Goal: Task Accomplishment & Management: Manage account settings

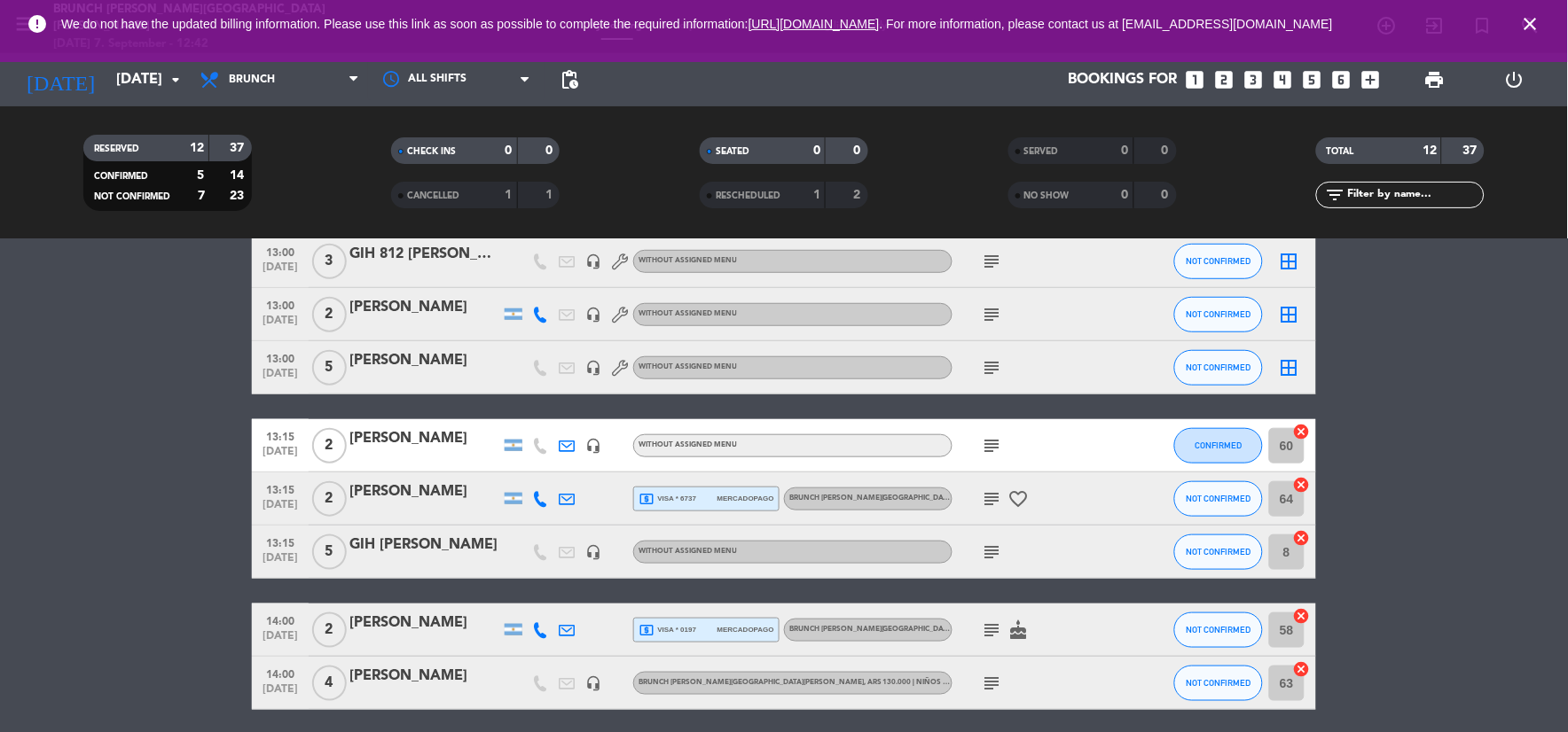
scroll to position [382, 0]
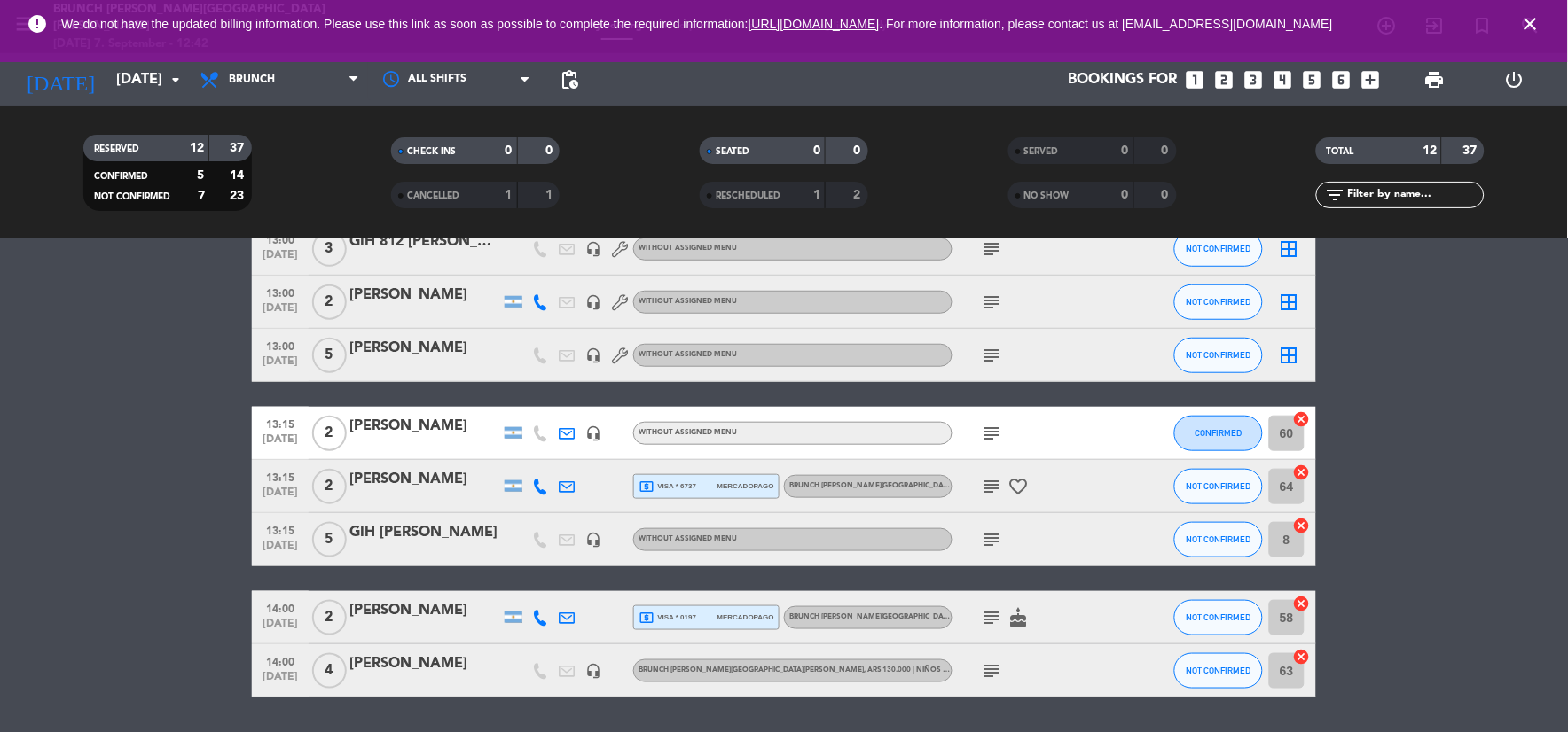
click at [1001, 620] on icon "subject" at bounding box center [992, 617] width 21 height 21
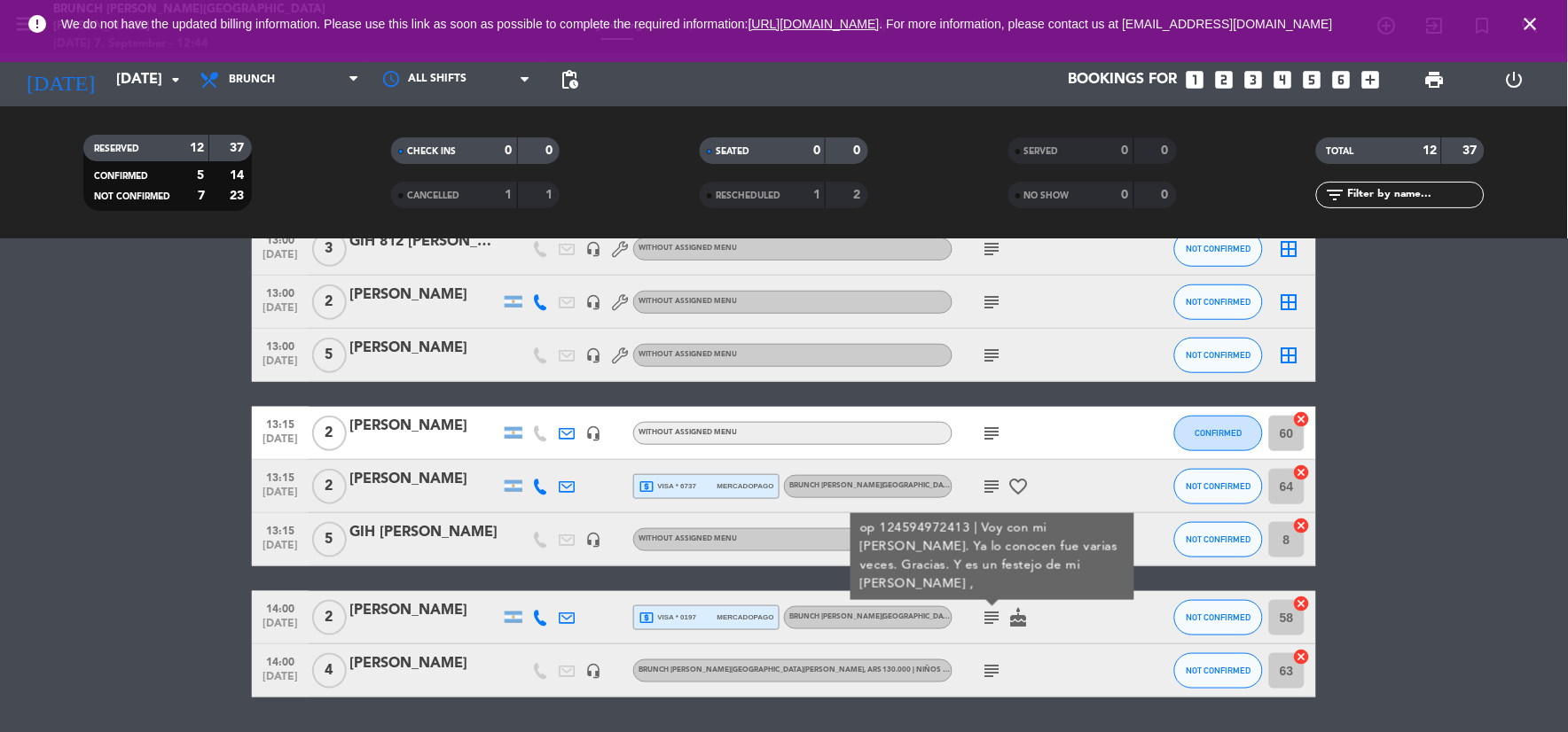
click at [116, 609] on bookings-row "13:00 [DATE] 2 [PERSON_NAME] local_atm visa * 2716 mercadopago Brunch [PERSON_N…" at bounding box center [784, 353] width 1568 height 688
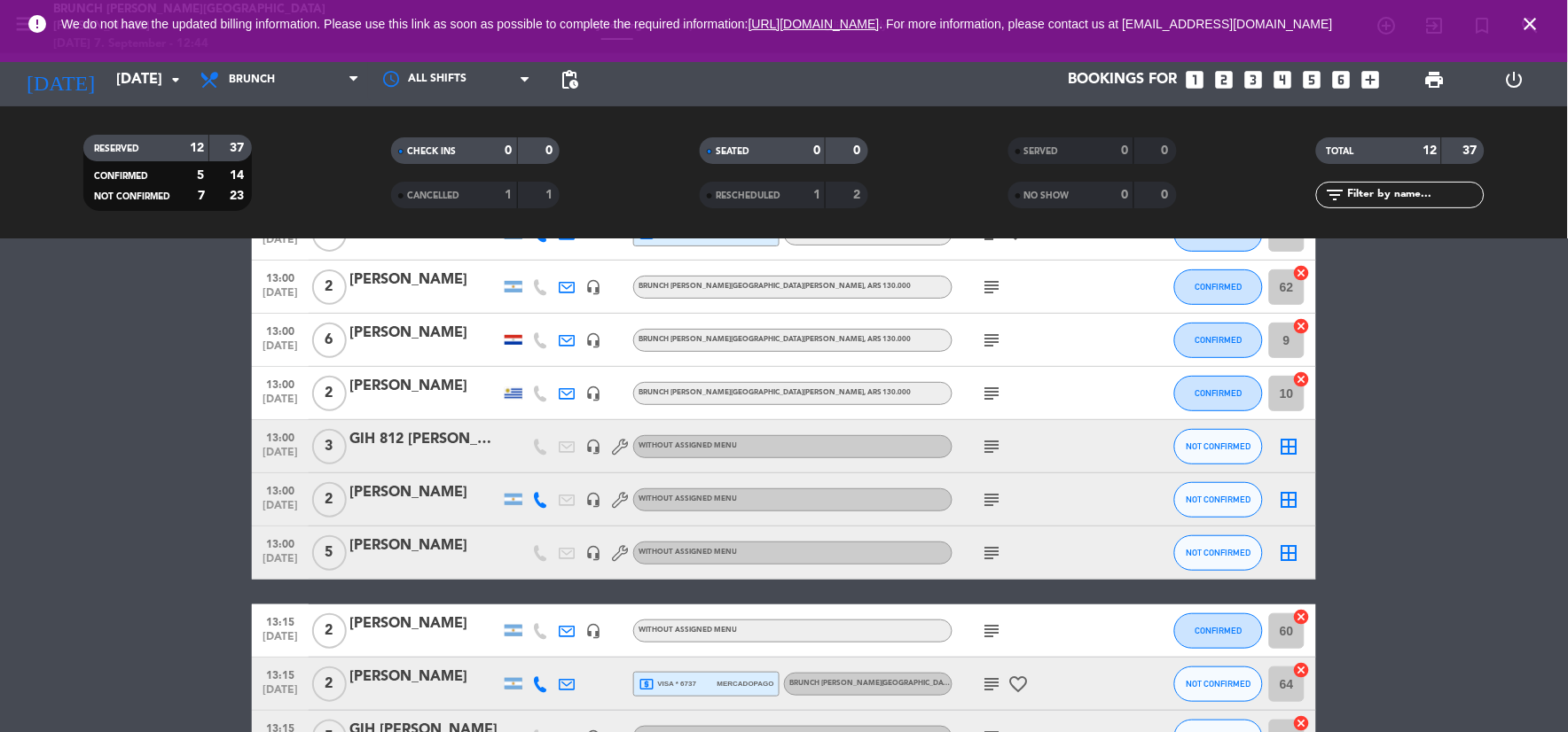
scroll to position [0, 0]
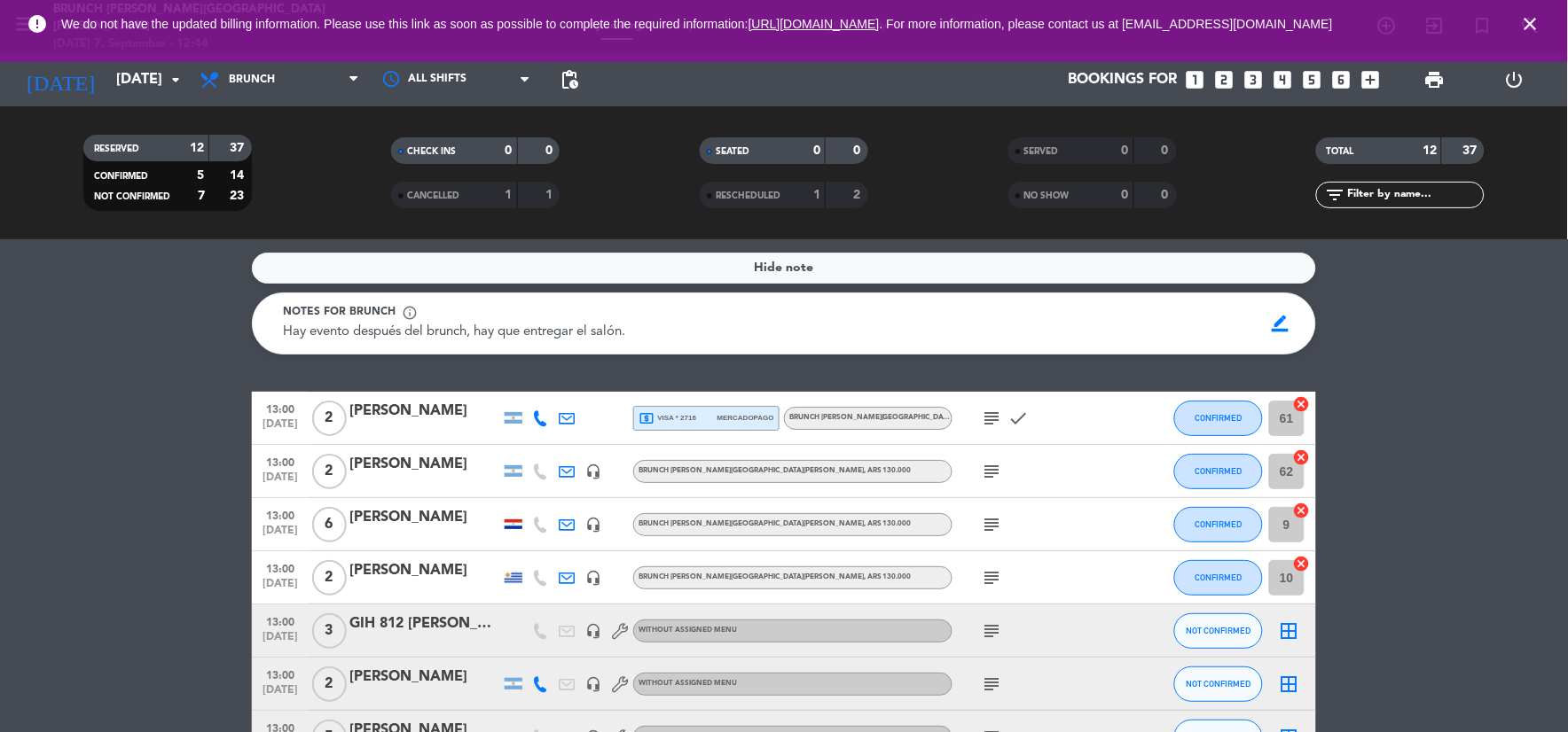
click at [981, 524] on icon "subject" at bounding box center [992, 525] width 21 height 21
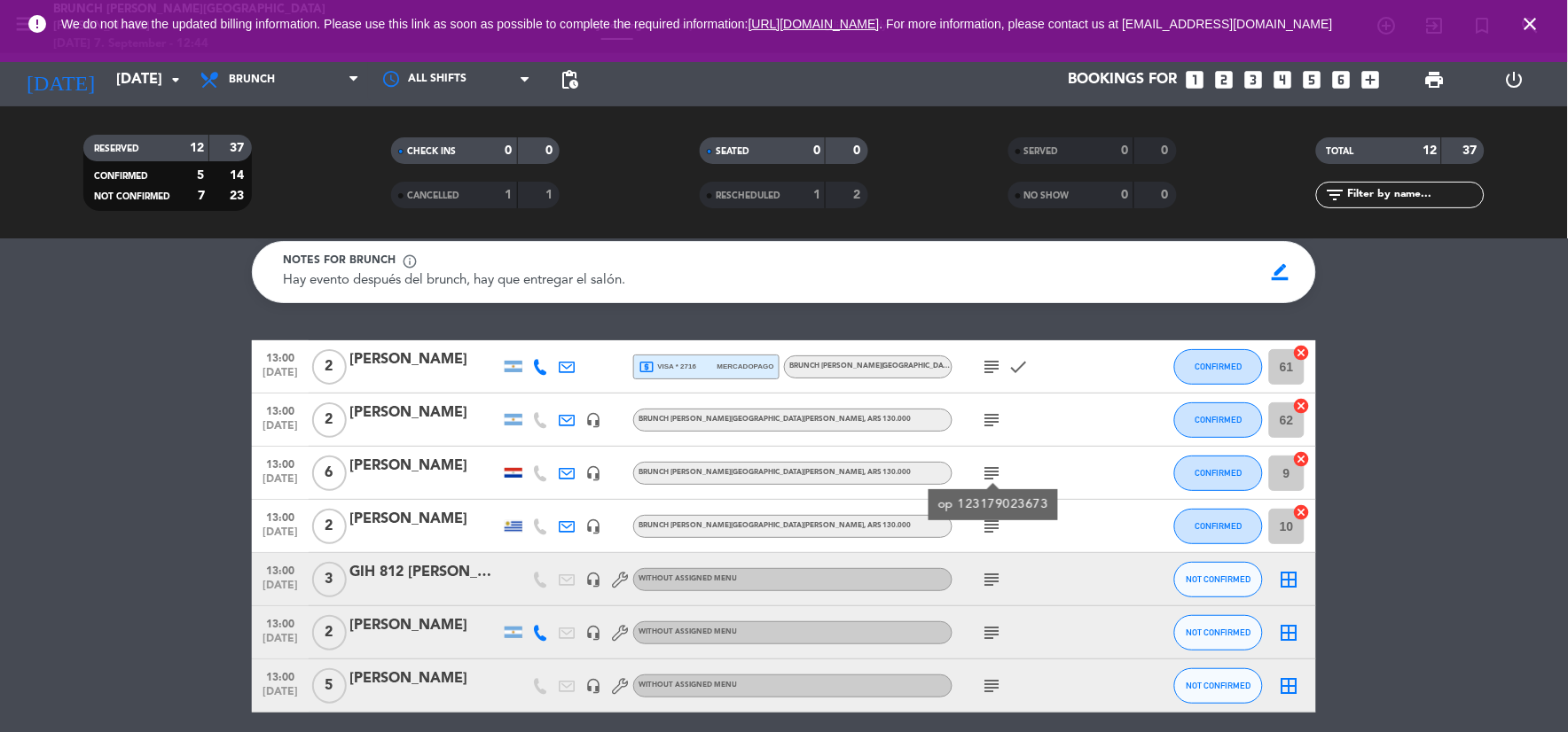
scroll to position [98, 0]
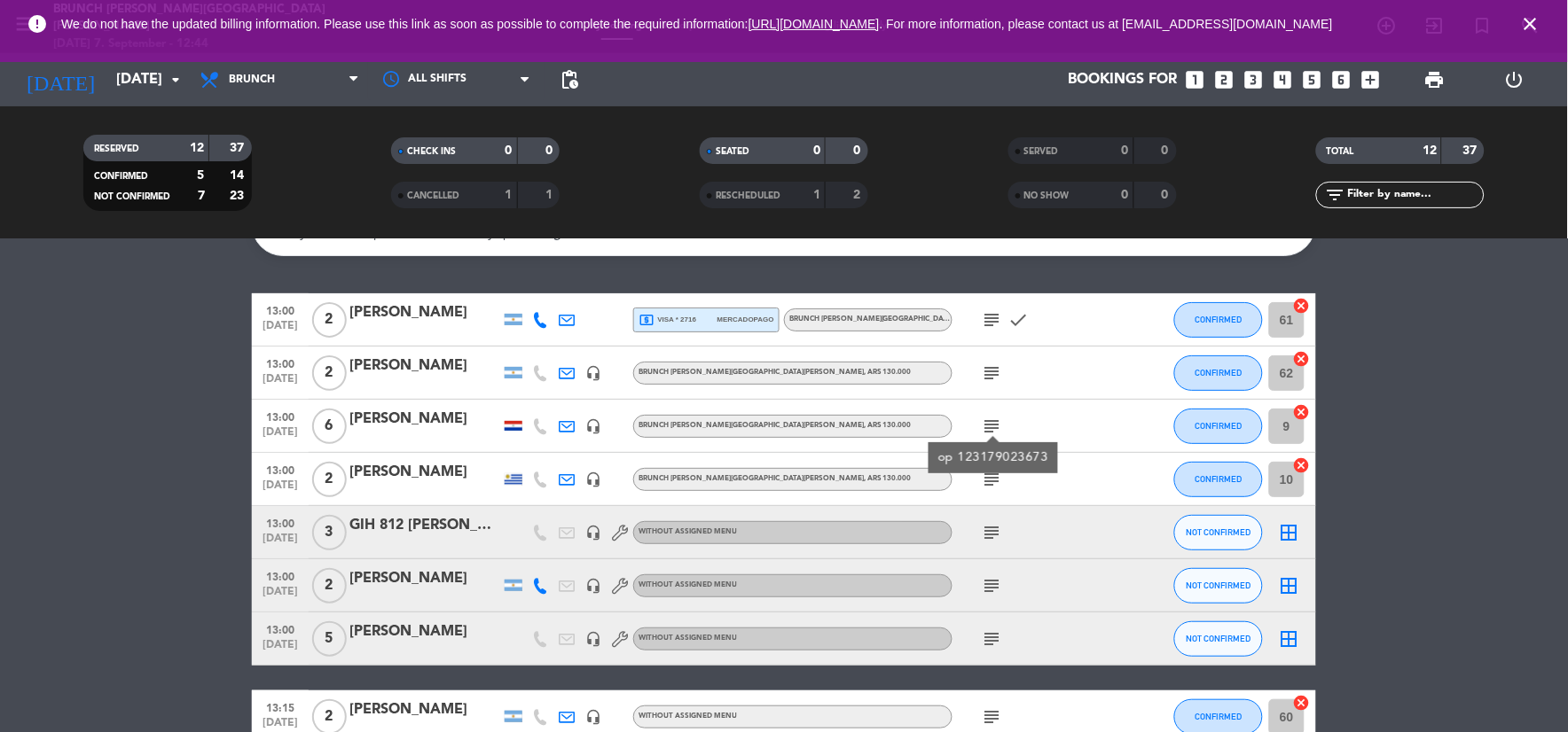
click at [598, 428] on icon "headset_mic" at bounding box center [592, 426] width 16 height 16
click at [144, 515] on bookings-row "13:00 [DATE] 2 [PERSON_NAME] local_atm visa * 2716 mercadopago Brunch [PERSON_N…" at bounding box center [784, 637] width 1568 height 688
click at [1447, 396] on bookings-row "13:00 [DATE] 2 [PERSON_NAME] local_atm visa * 2716 mercadopago Brunch [PERSON_N…" at bounding box center [784, 637] width 1568 height 688
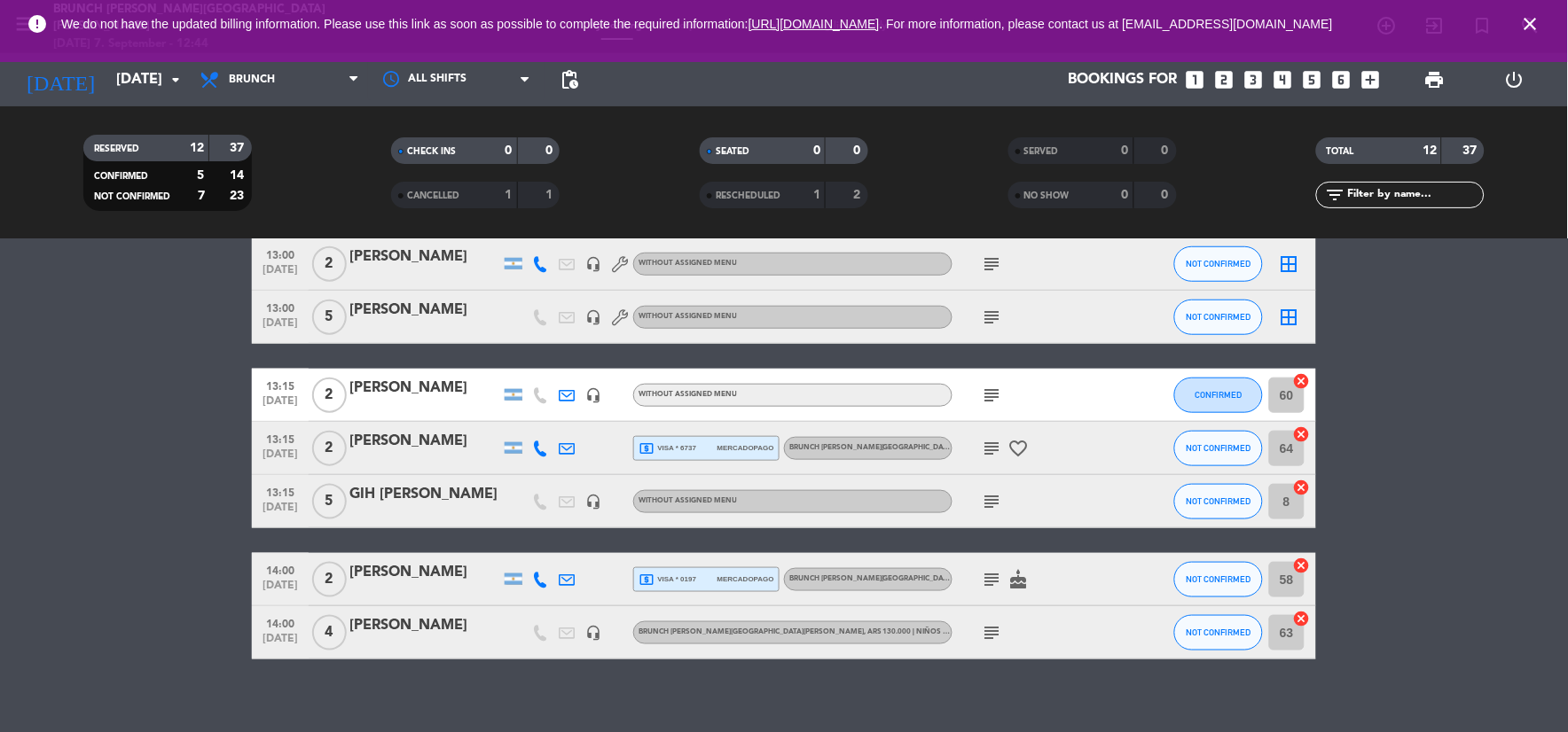
scroll to position [435, 0]
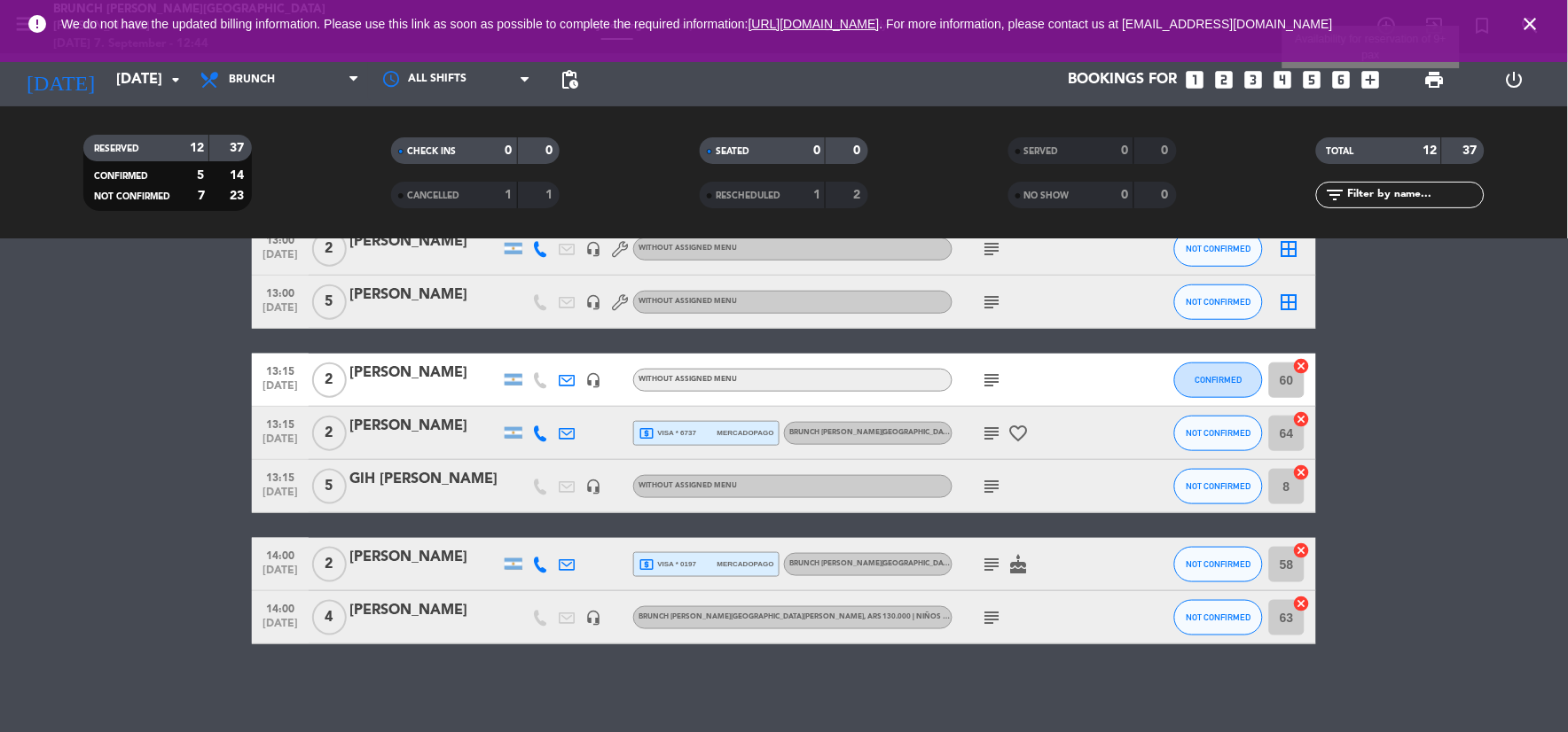
click at [1365, 82] on icon "add_box" at bounding box center [1370, 80] width 23 height 23
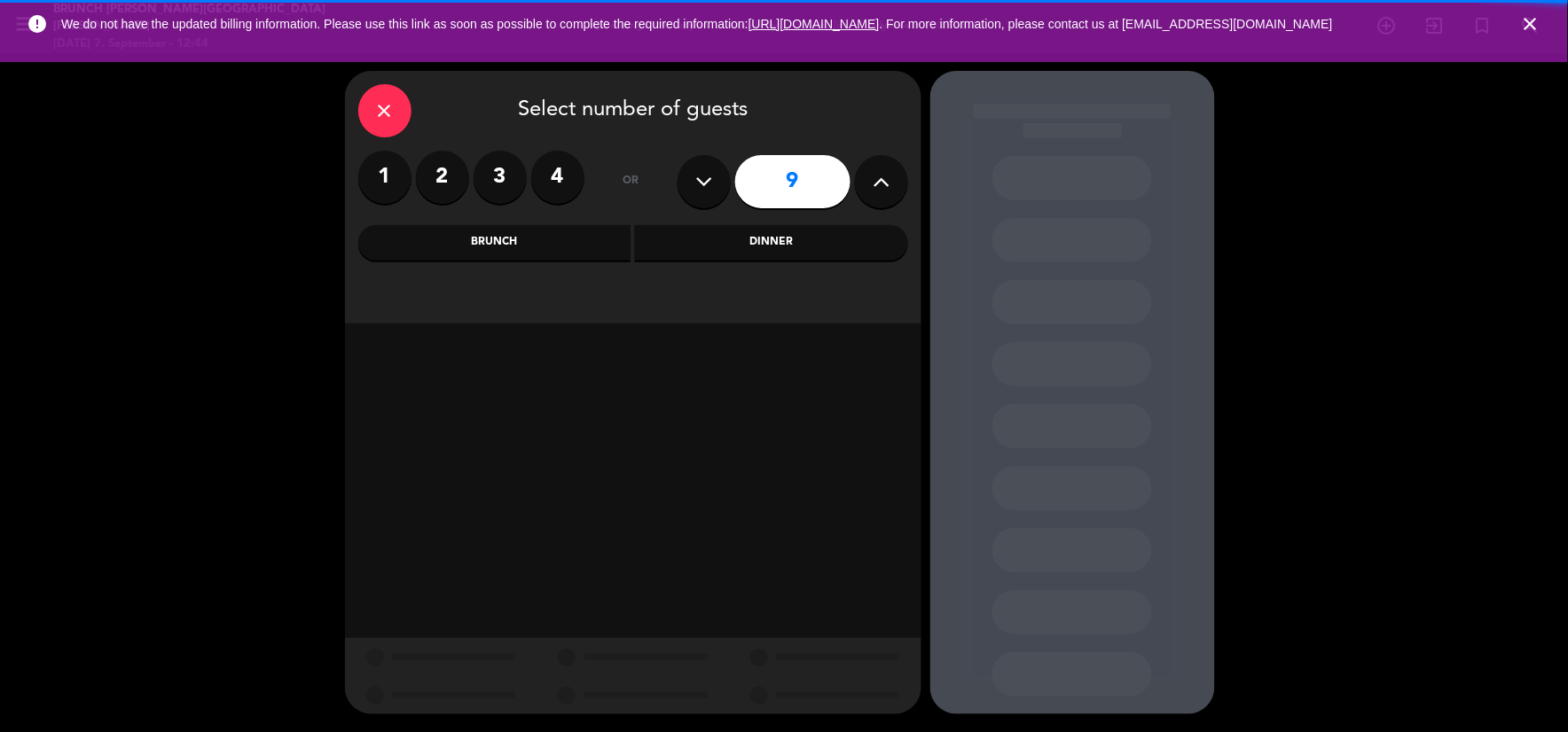
click at [693, 184] on button at bounding box center [703, 181] width 53 height 53
type input "8"
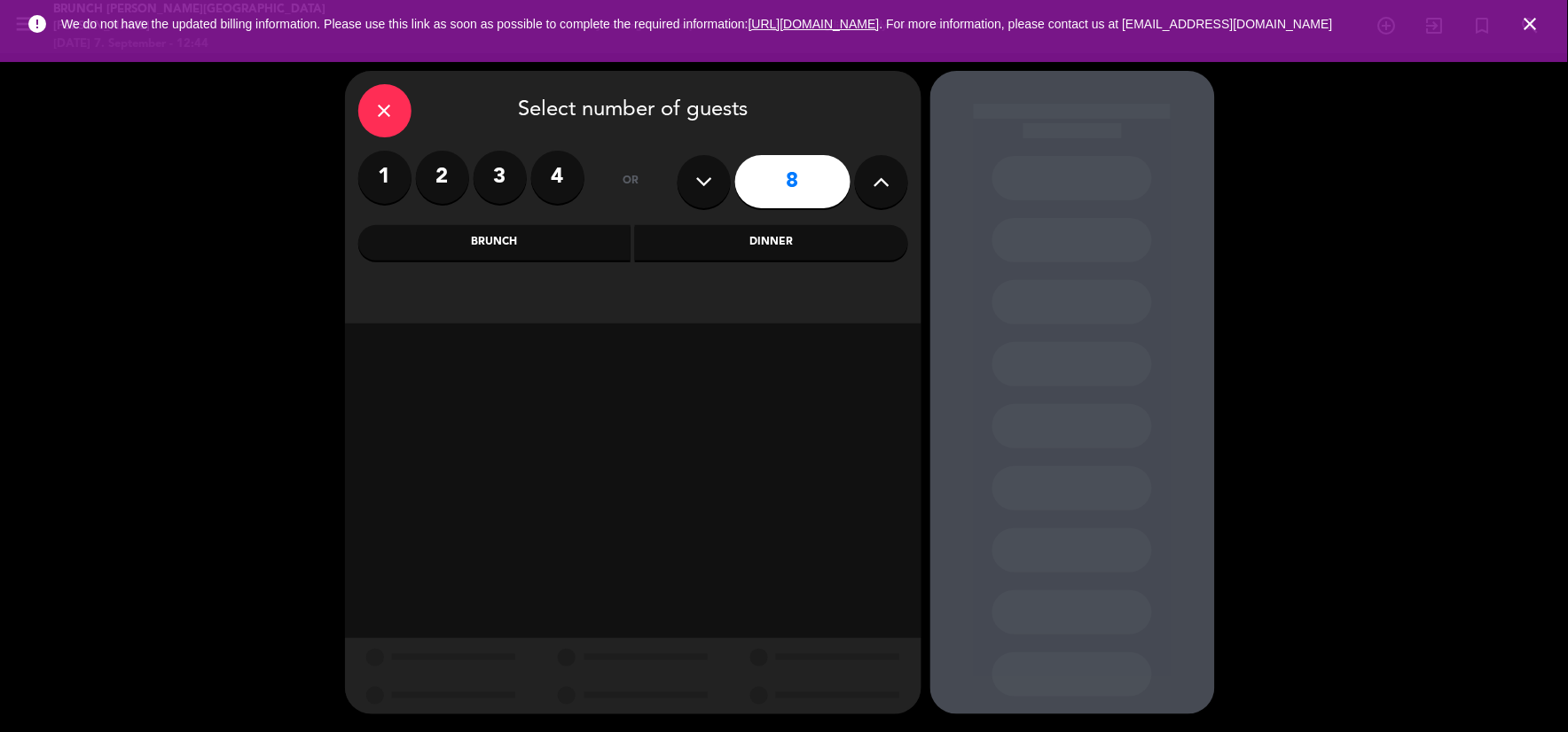
click at [531, 218] on div "close Select number of guests 1 2 3 4 or 8 Brunch Dinner" at bounding box center [632, 198] width 576 height 253
click at [536, 226] on div "Brunch" at bounding box center [494, 242] width 273 height 36
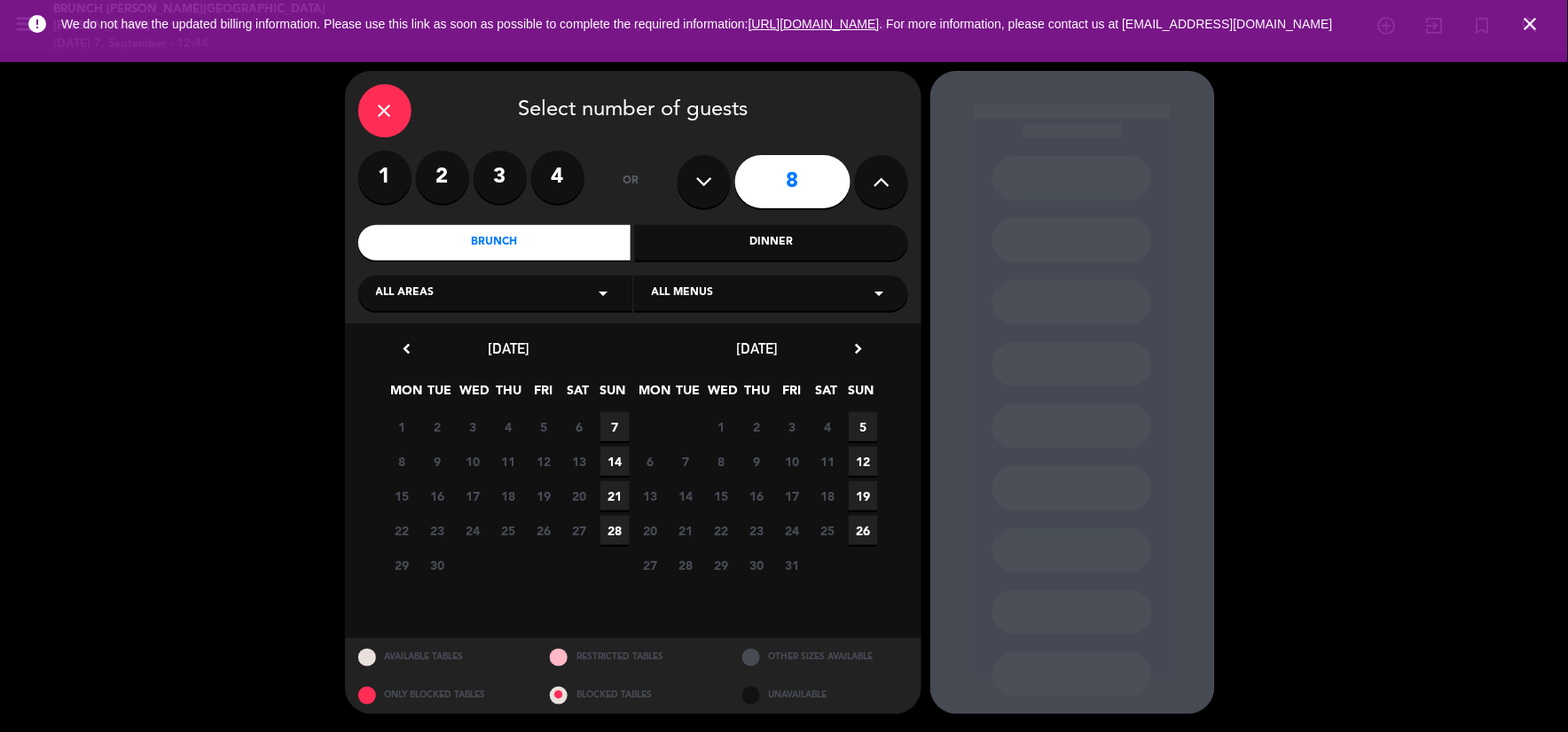
click at [626, 432] on span "7" at bounding box center [615, 426] width 29 height 29
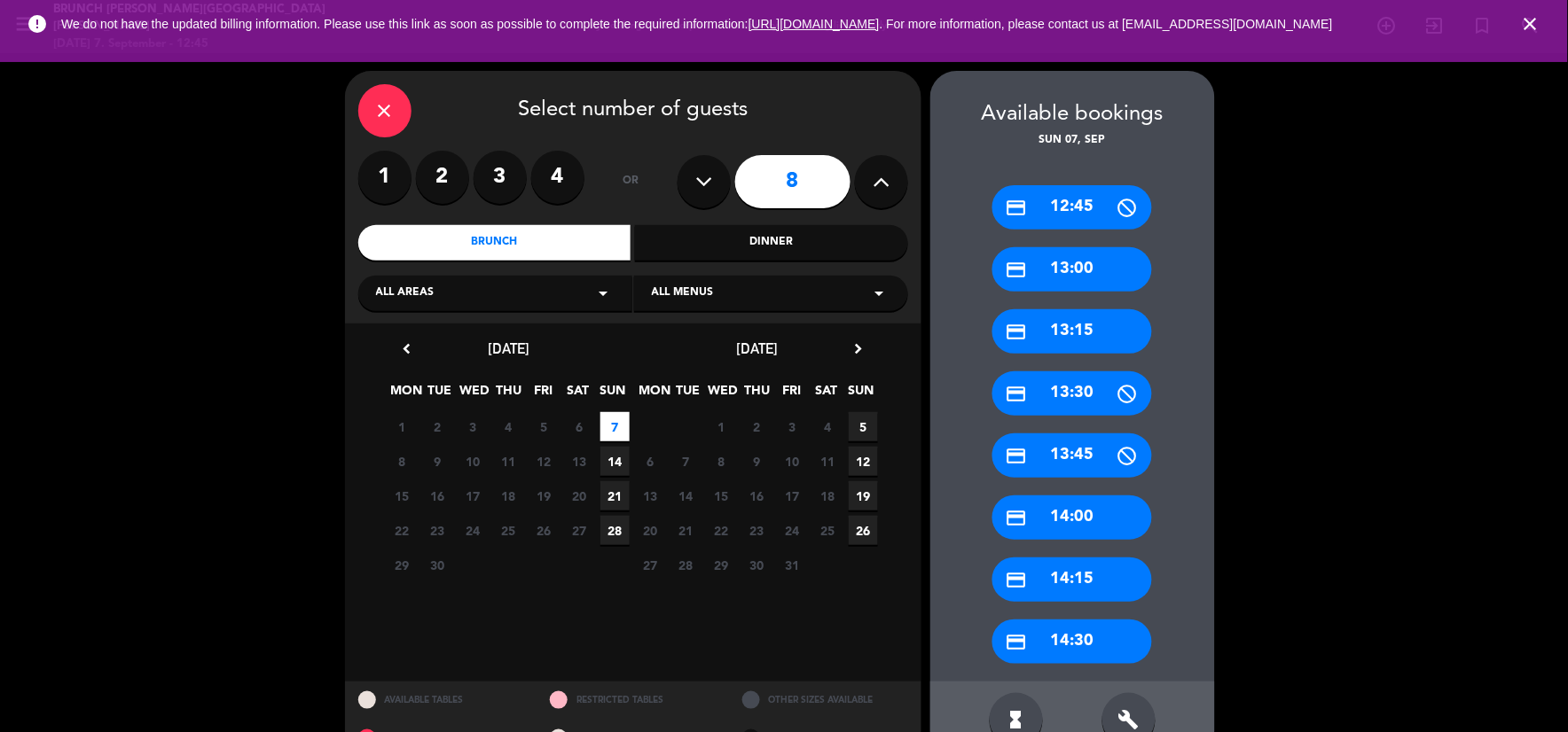
click at [1124, 730] on div "build" at bounding box center [1128, 719] width 53 height 53
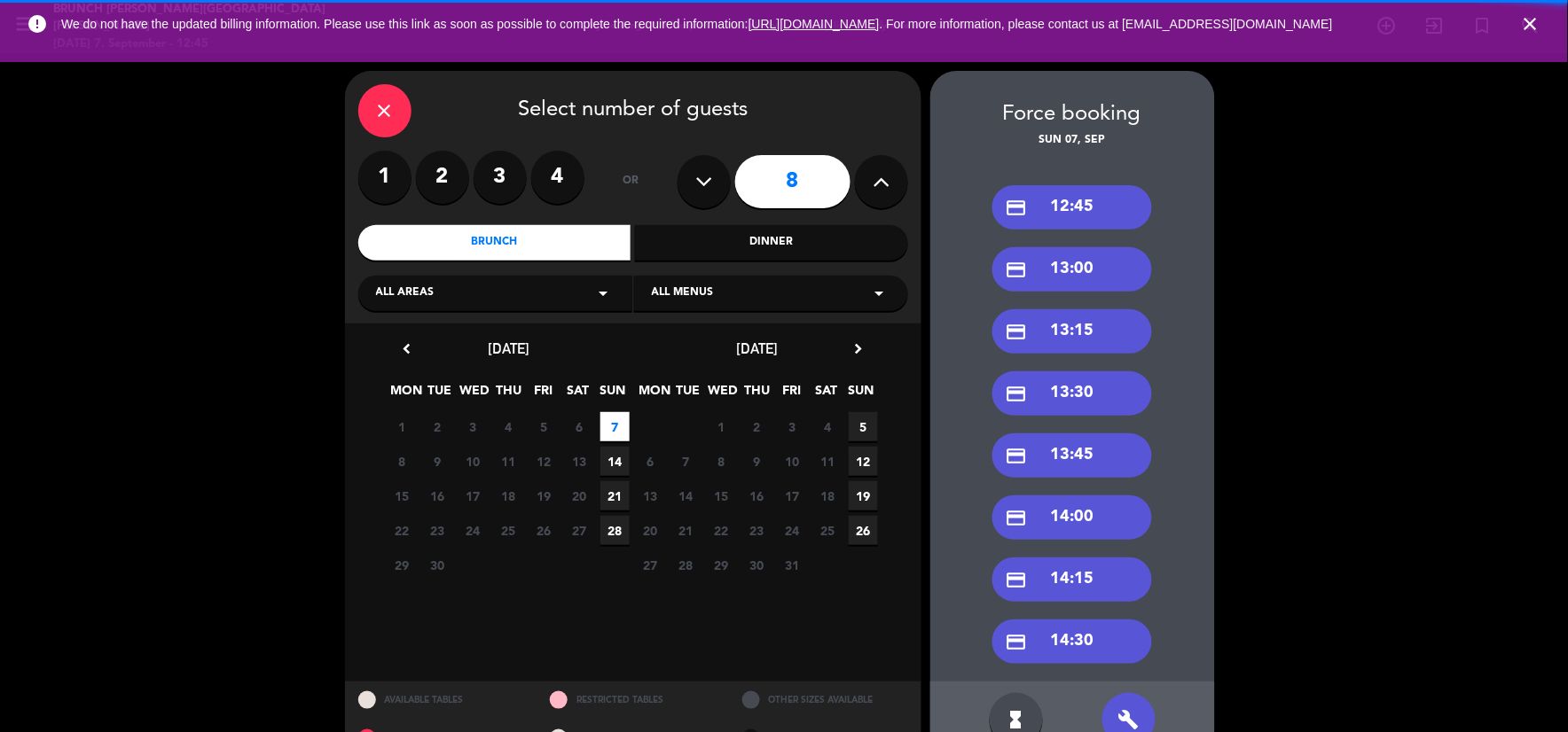
click at [1098, 278] on div "credit_card 13:00" at bounding box center [1071, 269] width 159 height 44
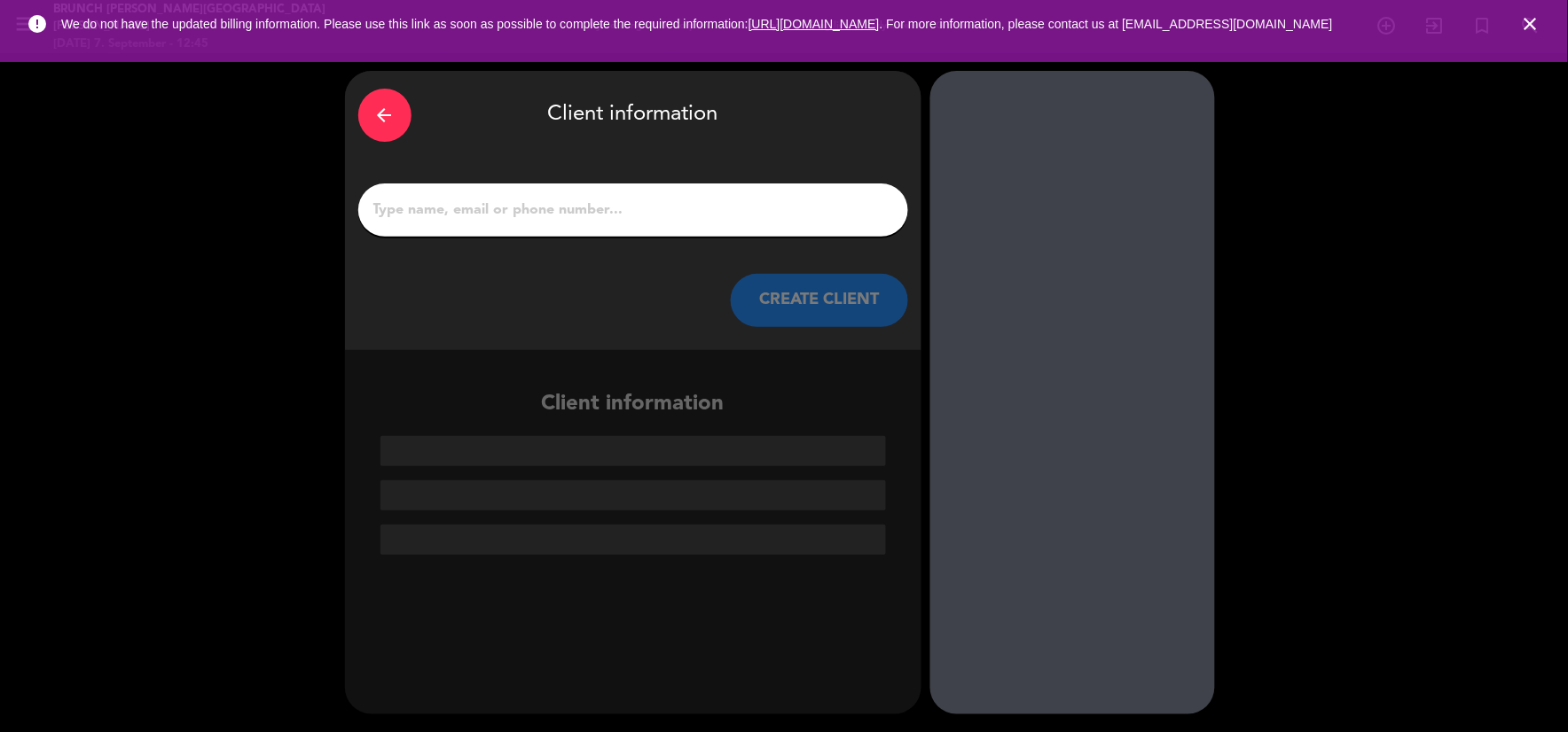
click at [748, 207] on input "1" at bounding box center [633, 210] width 523 height 25
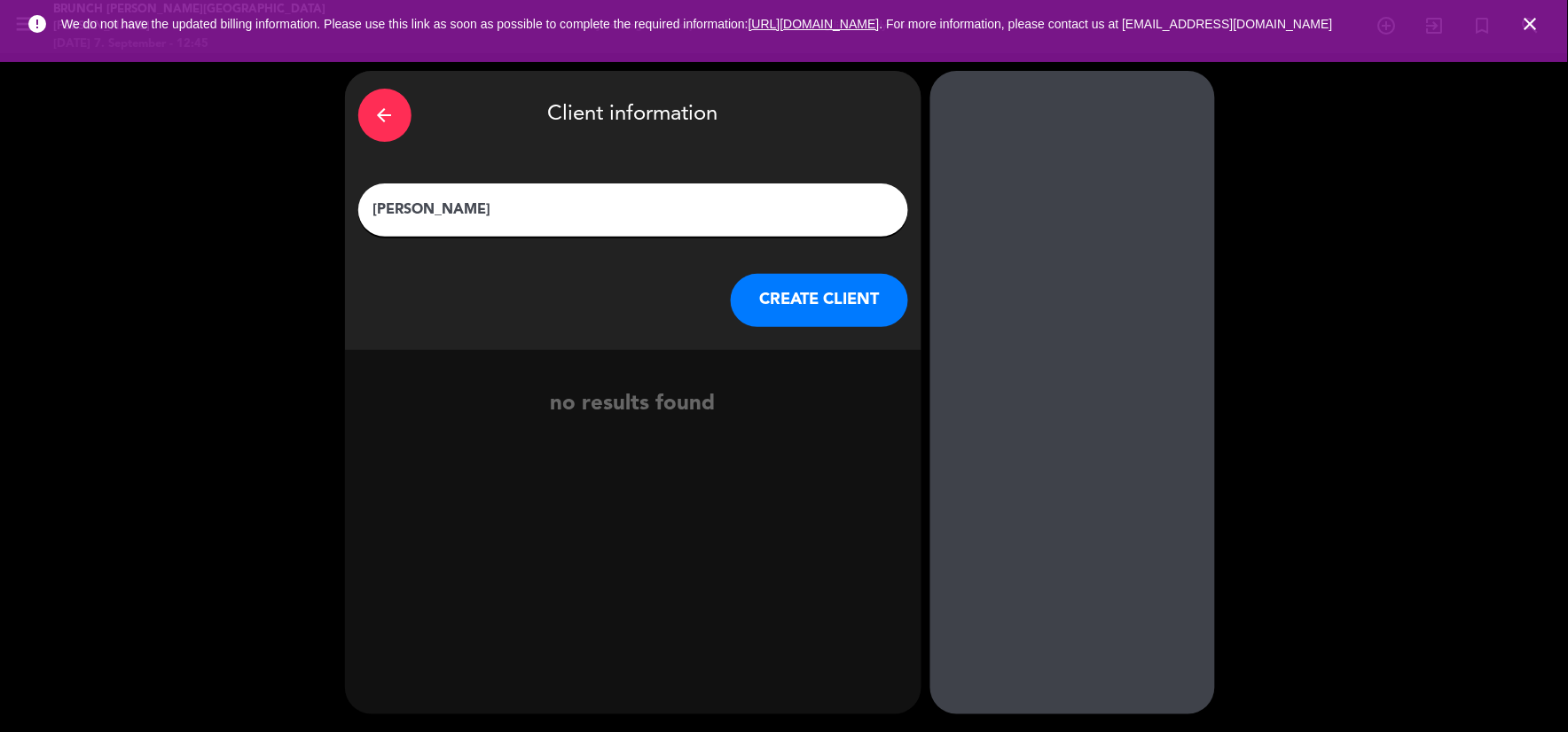
type input "[PERSON_NAME]"
click at [834, 297] on button "CREATE CLIENT" at bounding box center [819, 300] width 178 height 53
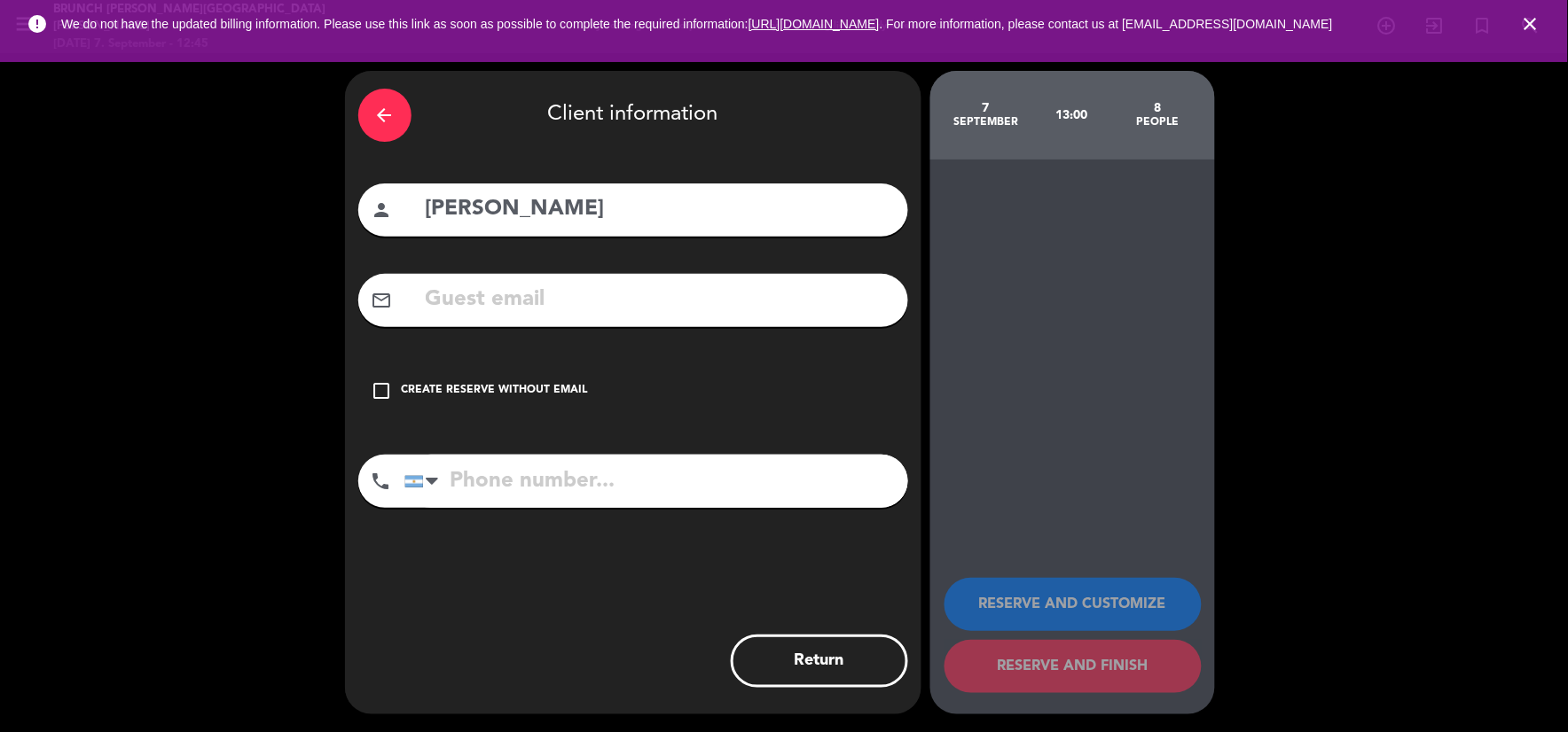
click at [574, 388] on div "Create reserve without email" at bounding box center [494, 391] width 186 height 17
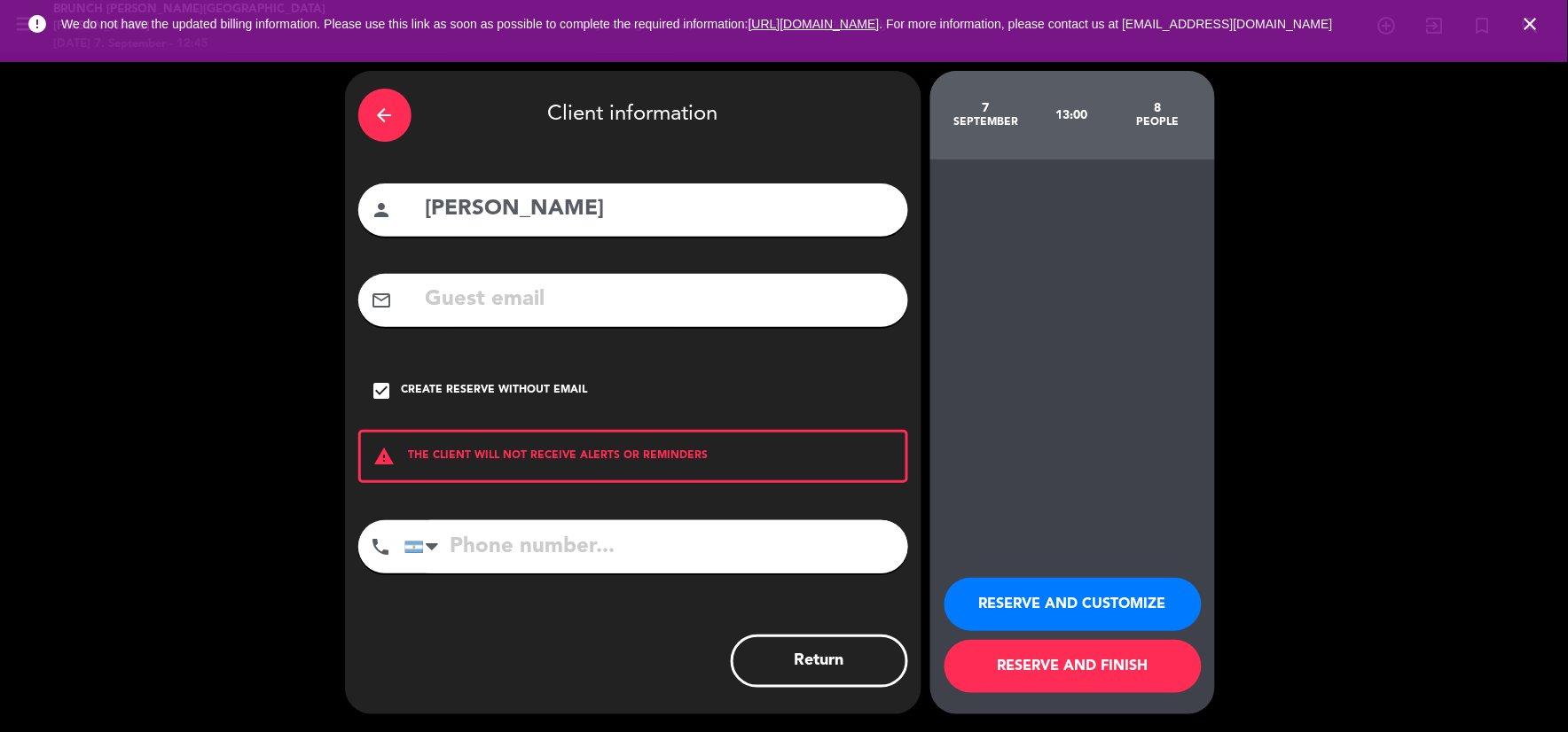
click at [1002, 604] on button "RESERVE AND CUSTOMIZE" at bounding box center [1073, 604] width 257 height 53
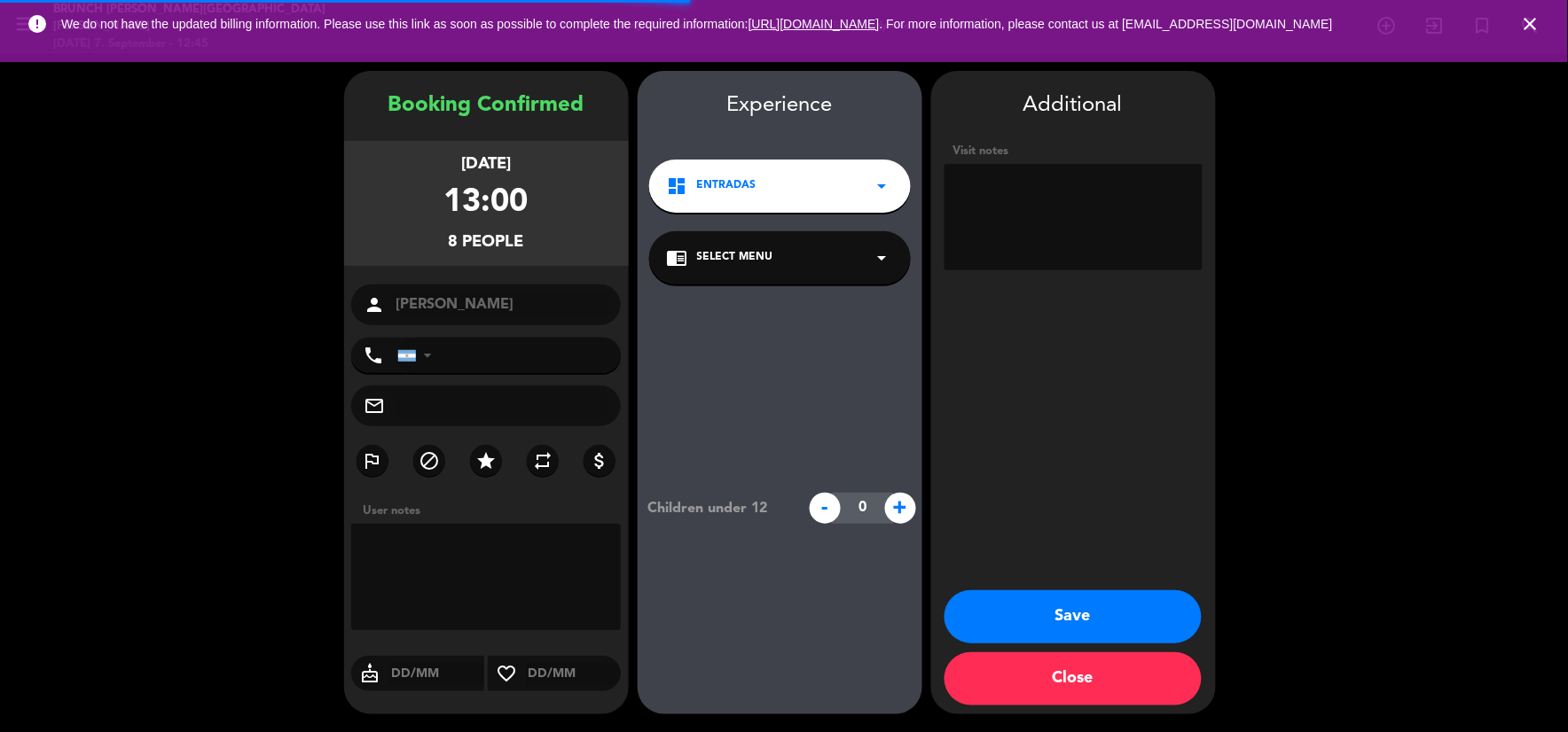
click at [1051, 211] on textarea at bounding box center [1073, 217] width 258 height 106
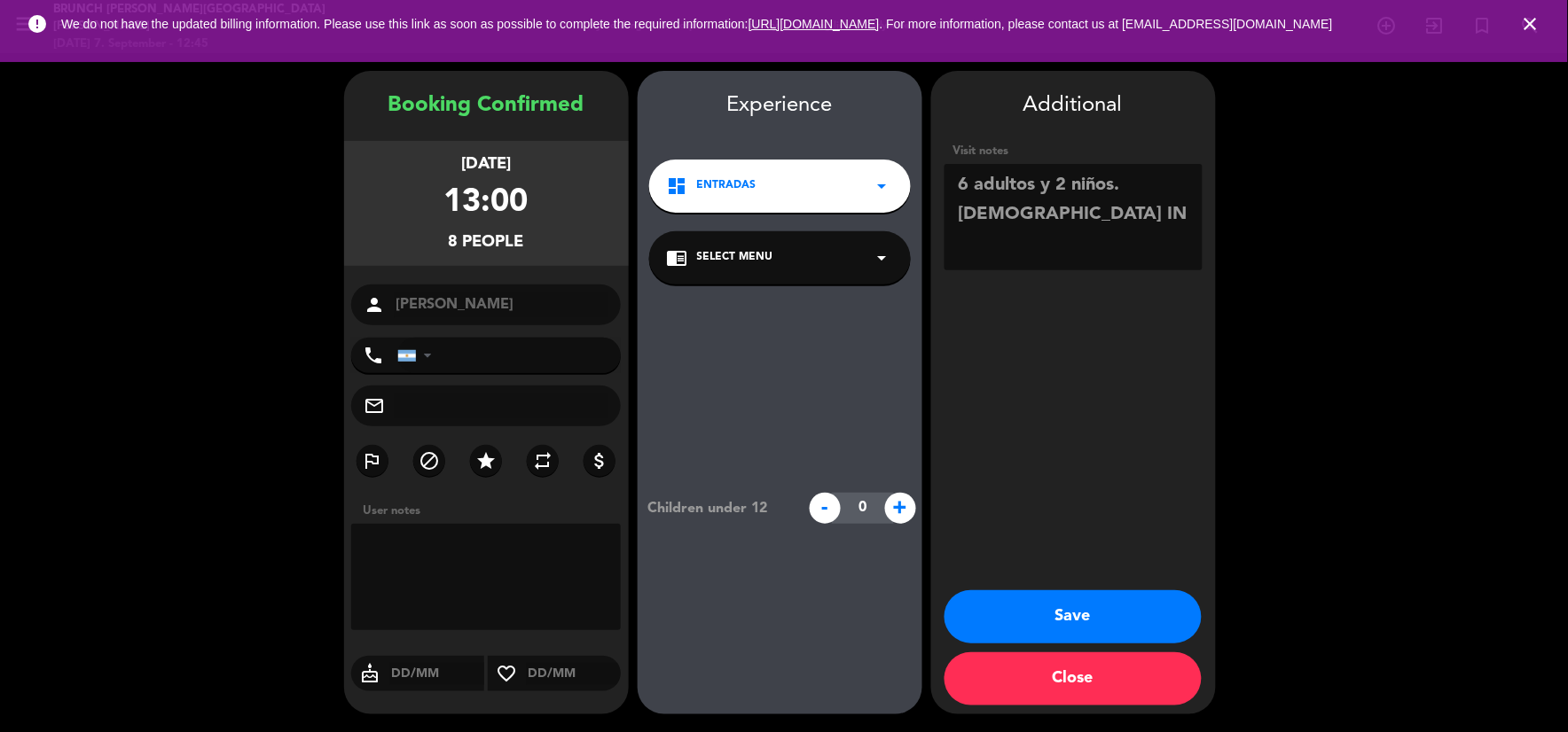
type textarea "6 adultos y 2 niños. [DEMOGRAPHIC_DATA] IN"
click at [977, 625] on button "Save" at bounding box center [1073, 616] width 257 height 53
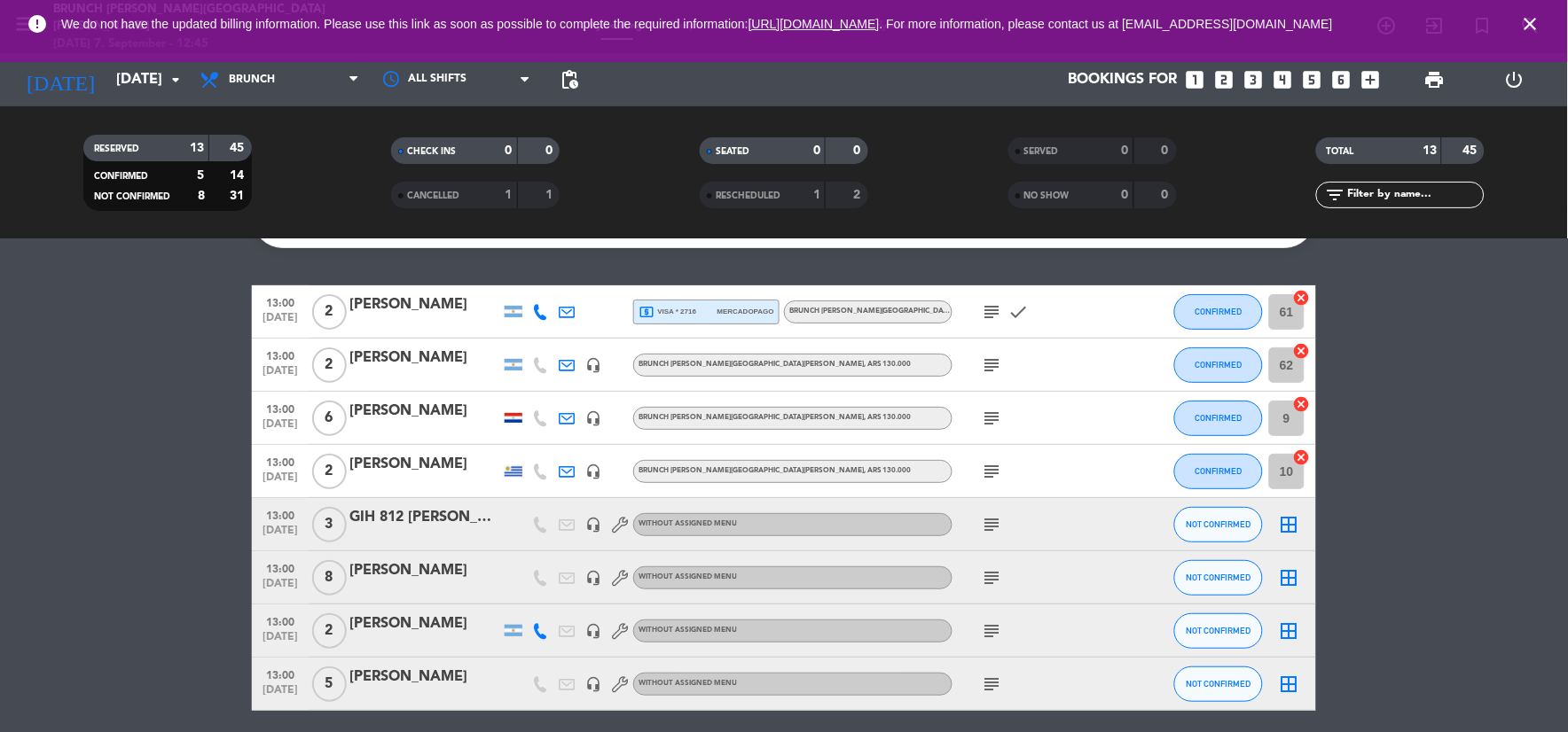
scroll to position [94, 0]
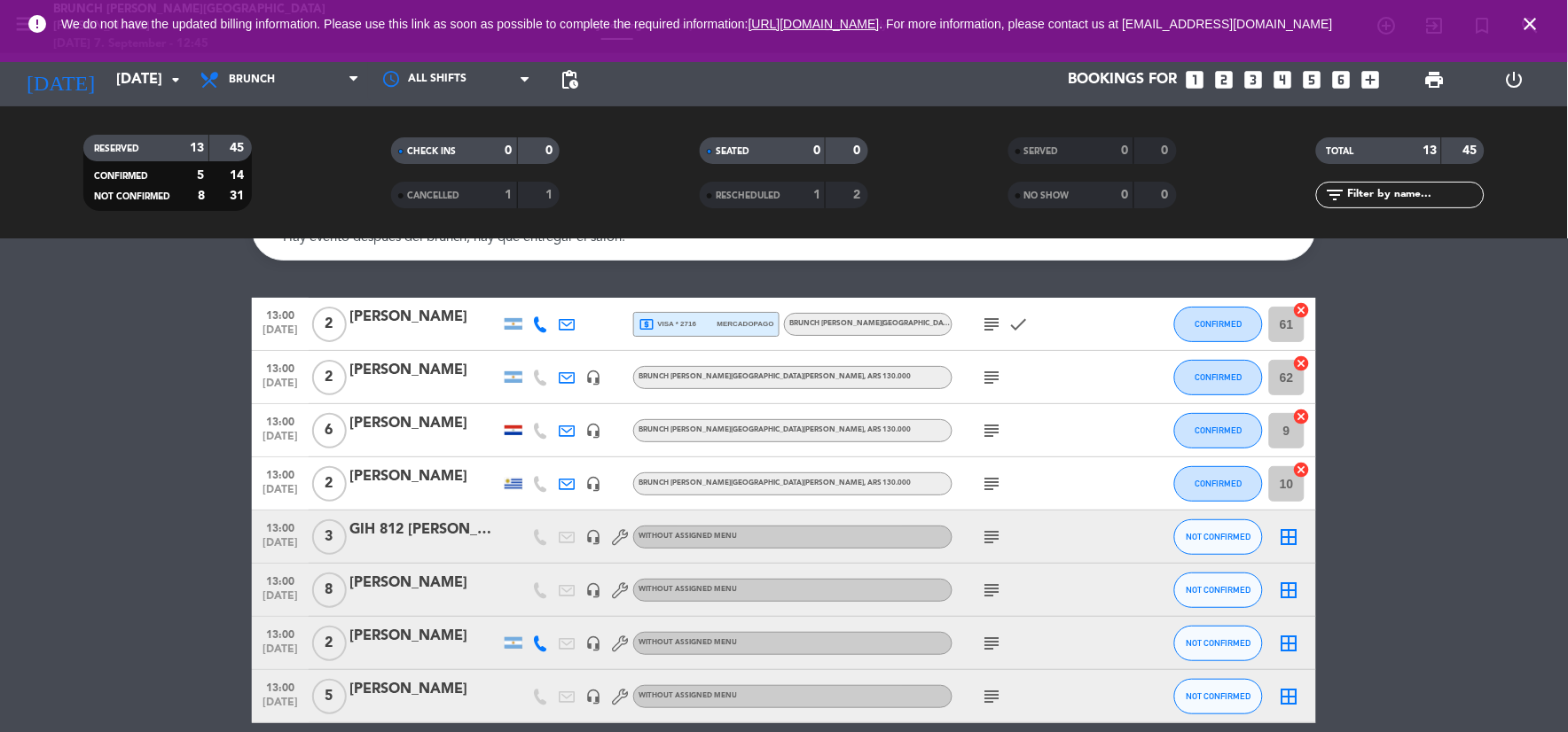
click at [1222, 81] on icon "looks_two" at bounding box center [1224, 80] width 23 height 23
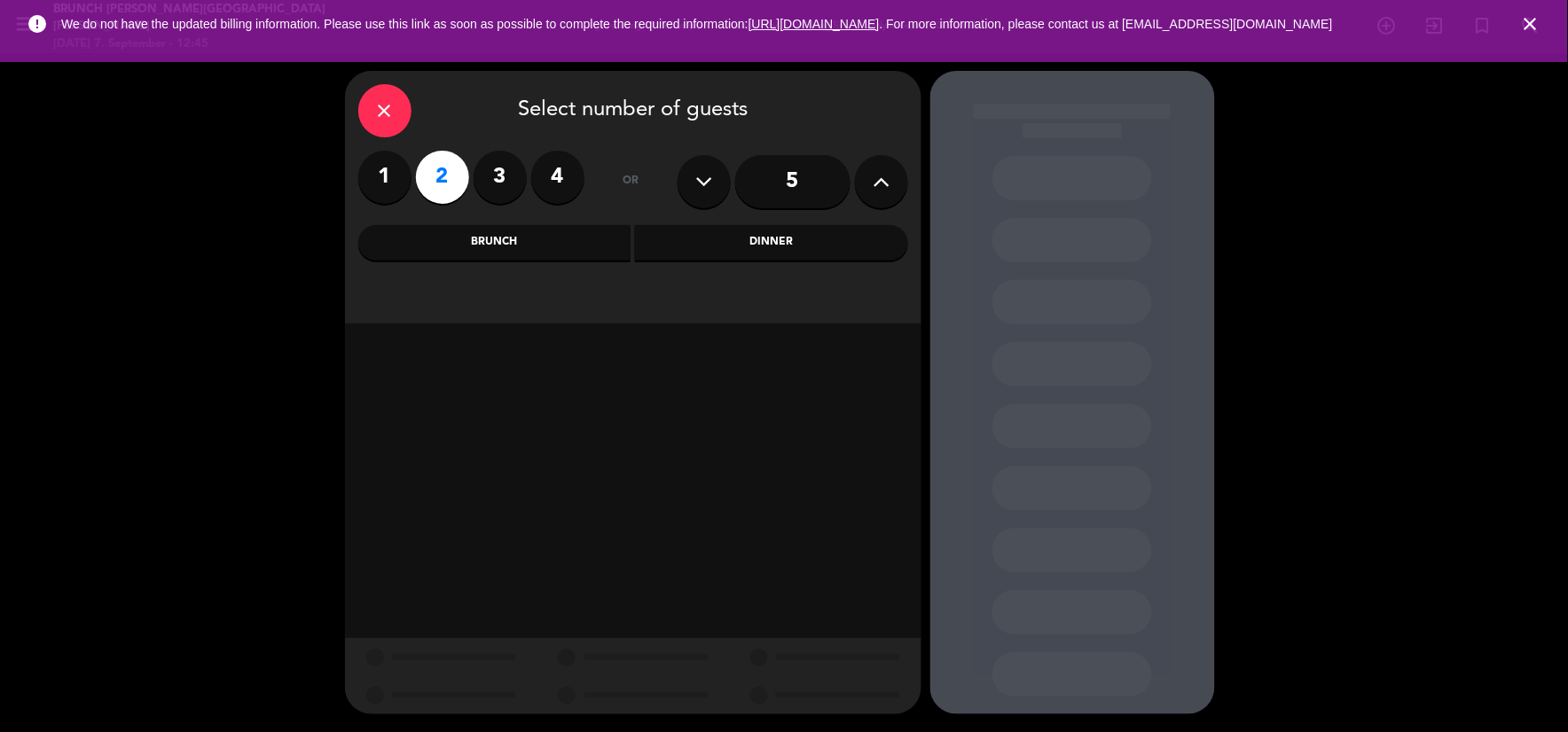
click at [594, 260] on div "close Select number of guests 1 2 3 4 or 5 Brunch Dinner" at bounding box center [632, 198] width 576 height 253
click at [589, 243] on div "Brunch" at bounding box center [494, 242] width 273 height 36
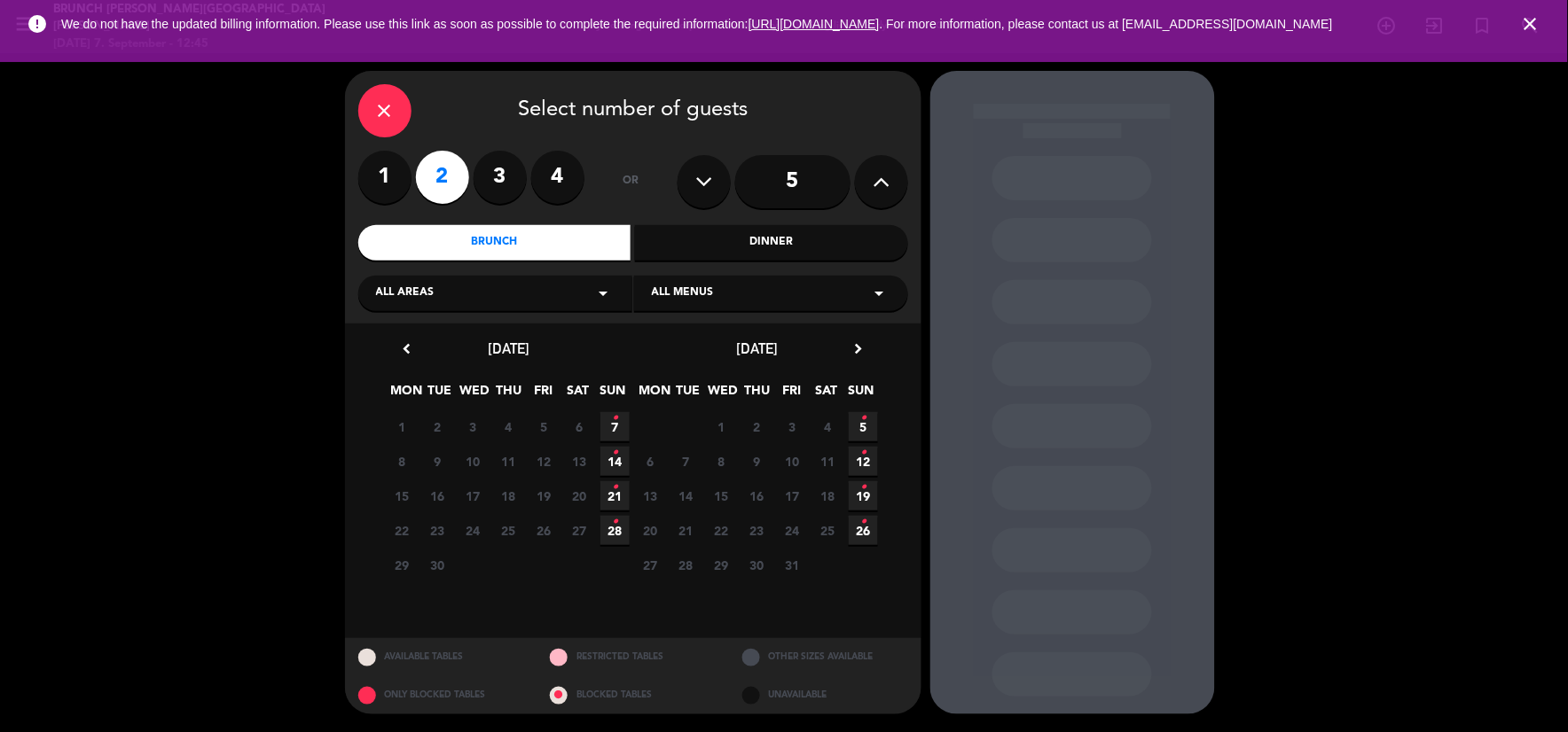
click at [607, 412] on span "7 •" at bounding box center [615, 426] width 29 height 29
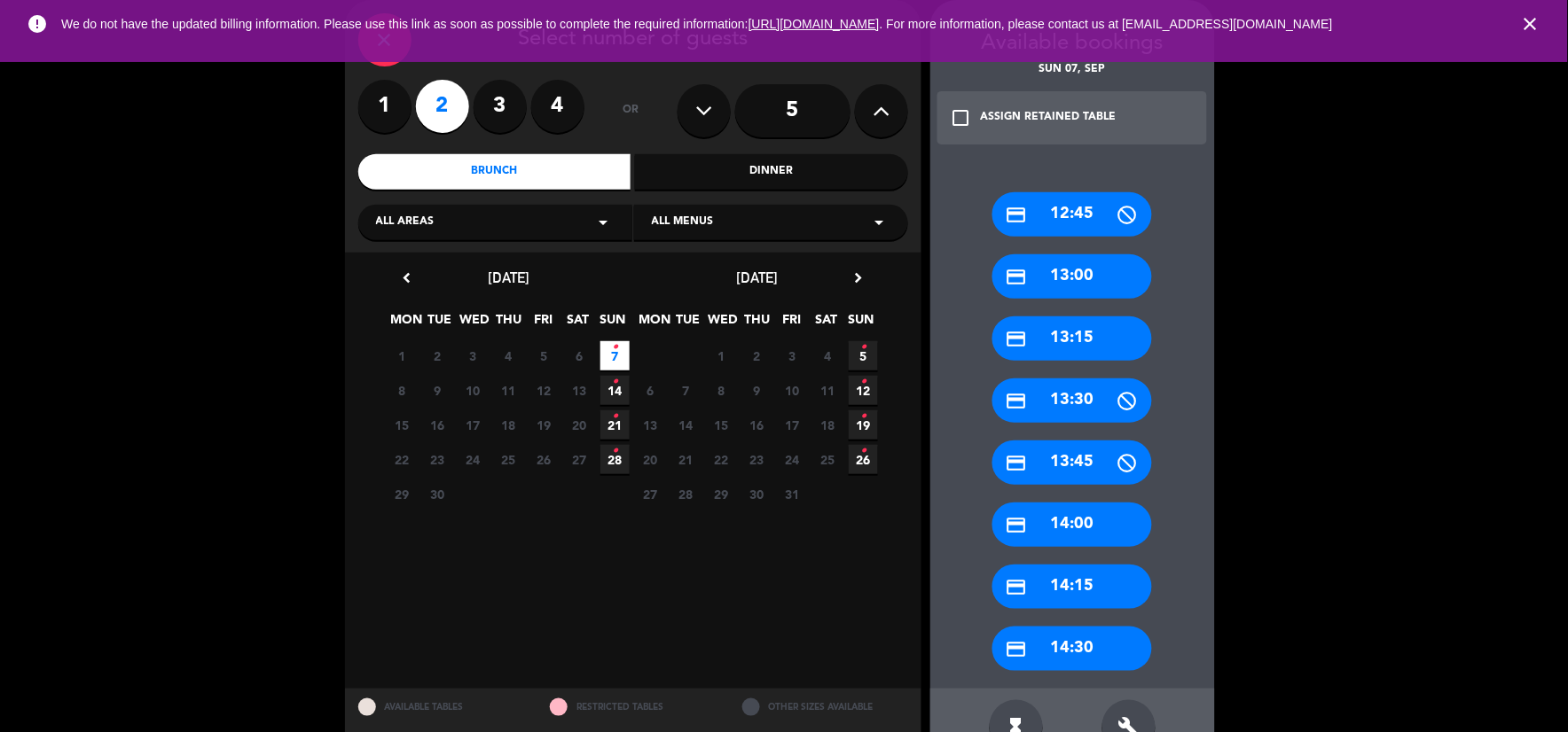
scroll to position [120, 0]
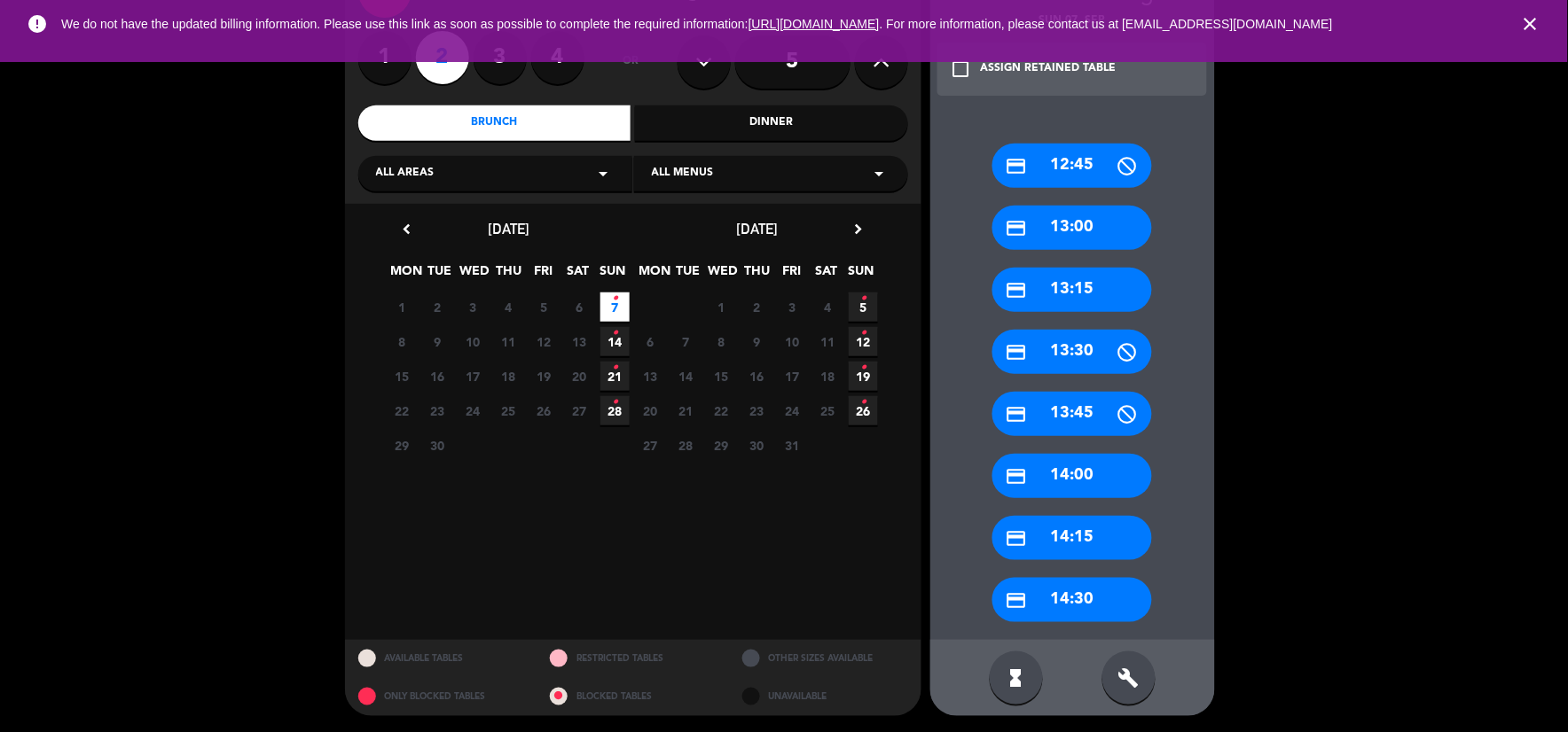
click at [1135, 693] on div "build" at bounding box center [1128, 677] width 53 height 53
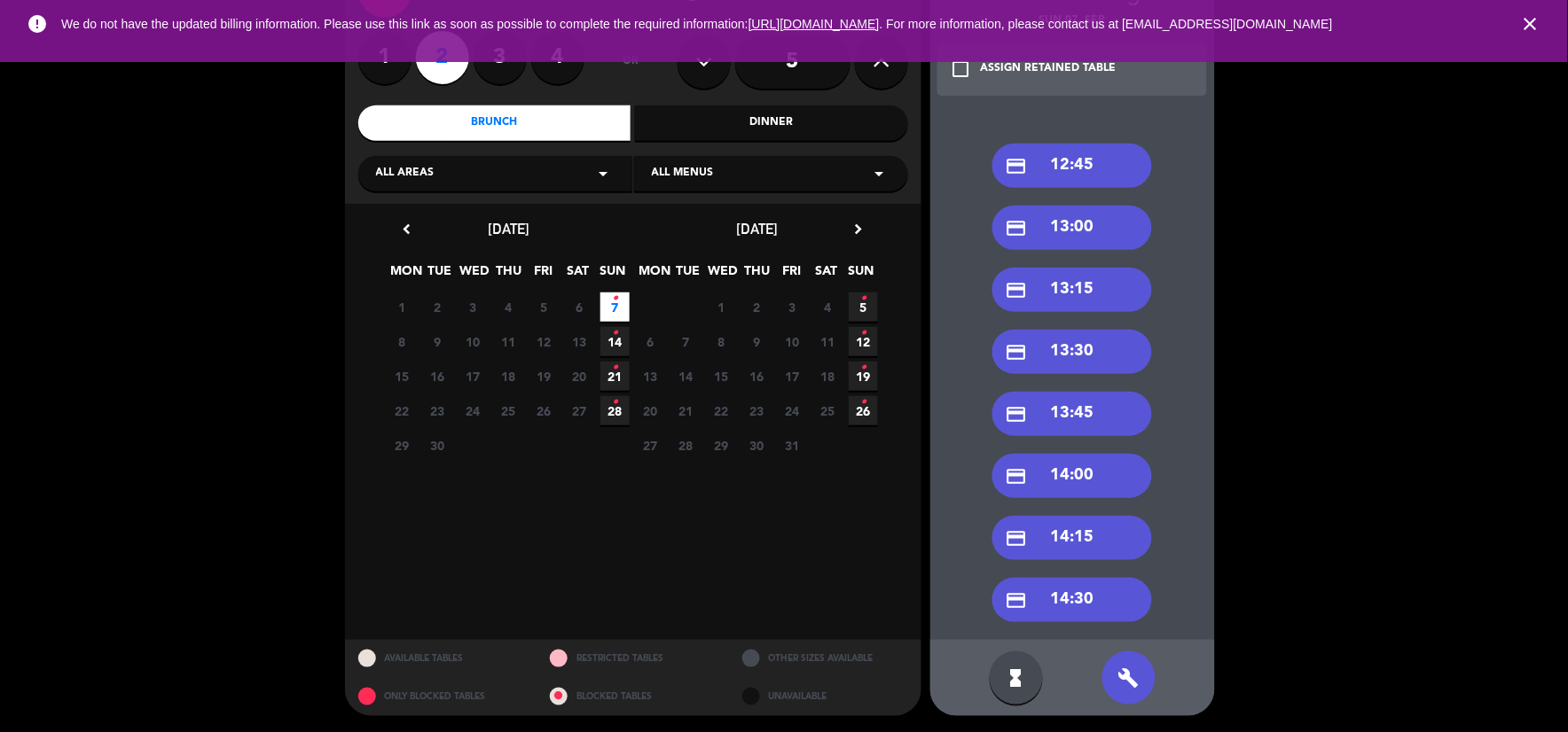
click at [1094, 606] on div "credit_card 14:30" at bounding box center [1071, 600] width 159 height 44
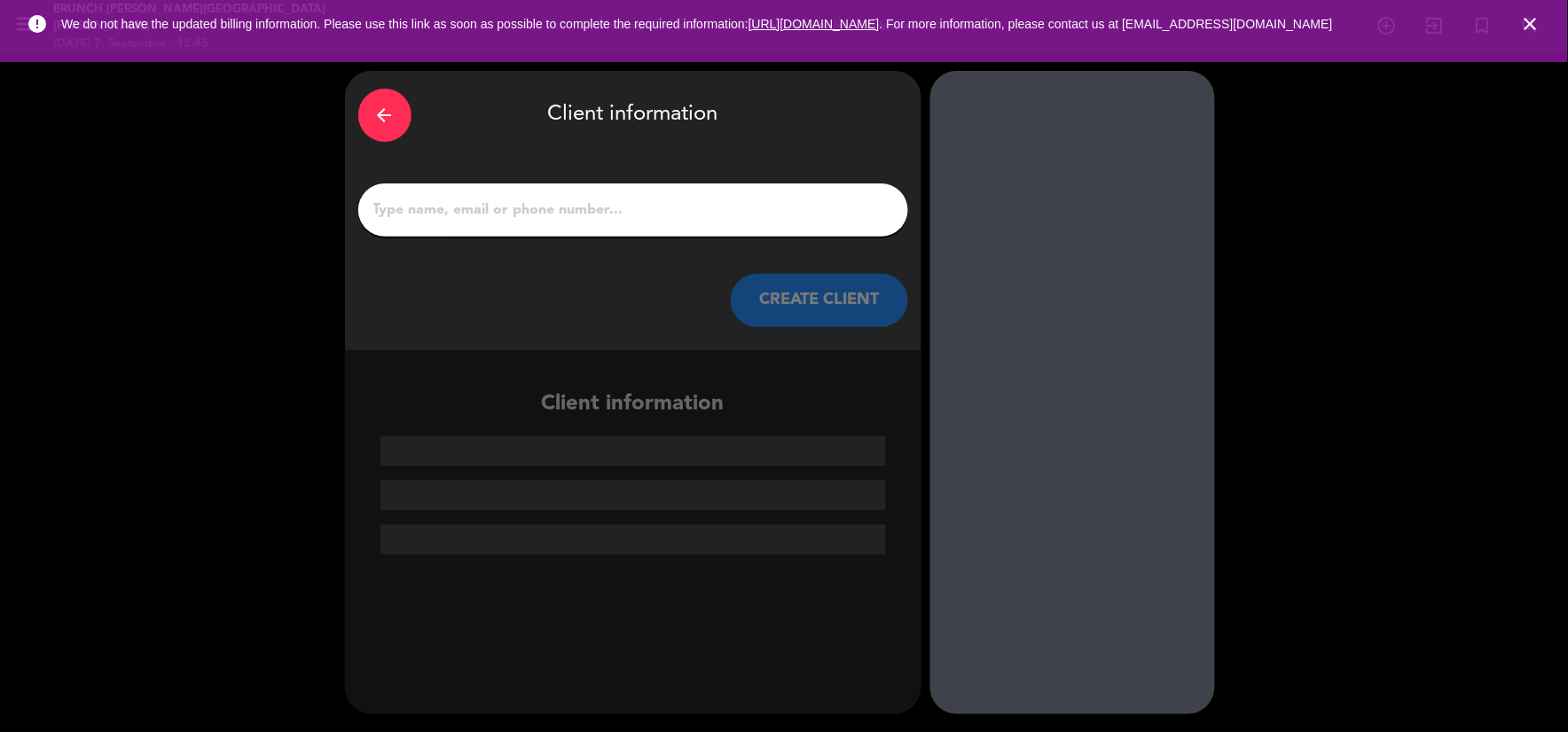
scroll to position [0, 0]
click at [718, 214] on input "1" at bounding box center [633, 210] width 523 height 25
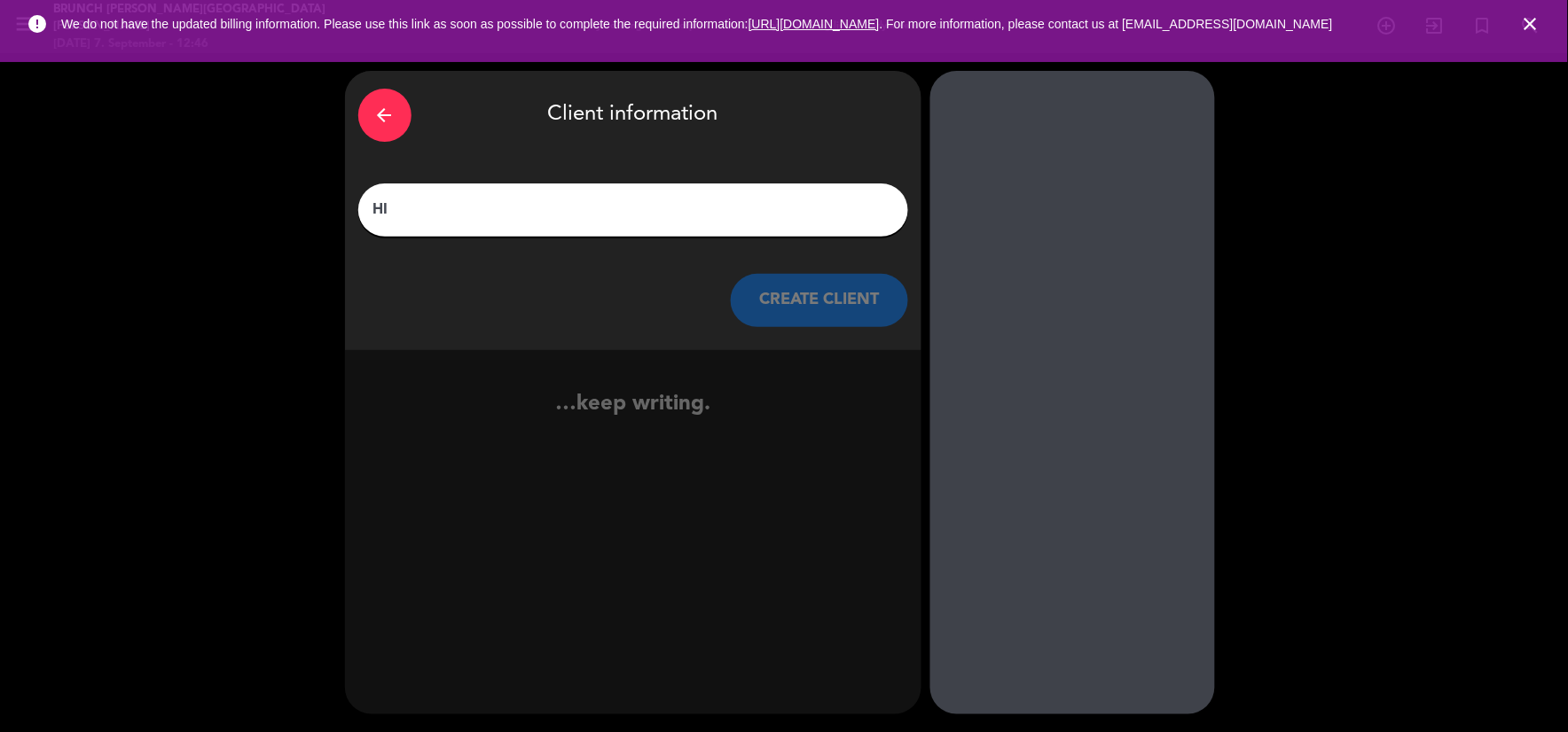
type input "H"
type input "G"
type input "Bondorn"
click at [718, 254] on div "arrow_back Client information Bondorn CREATE CLIENT" at bounding box center [632, 210] width 576 height 279
click at [767, 274] on button "CREATE CLIENT" at bounding box center [819, 300] width 178 height 53
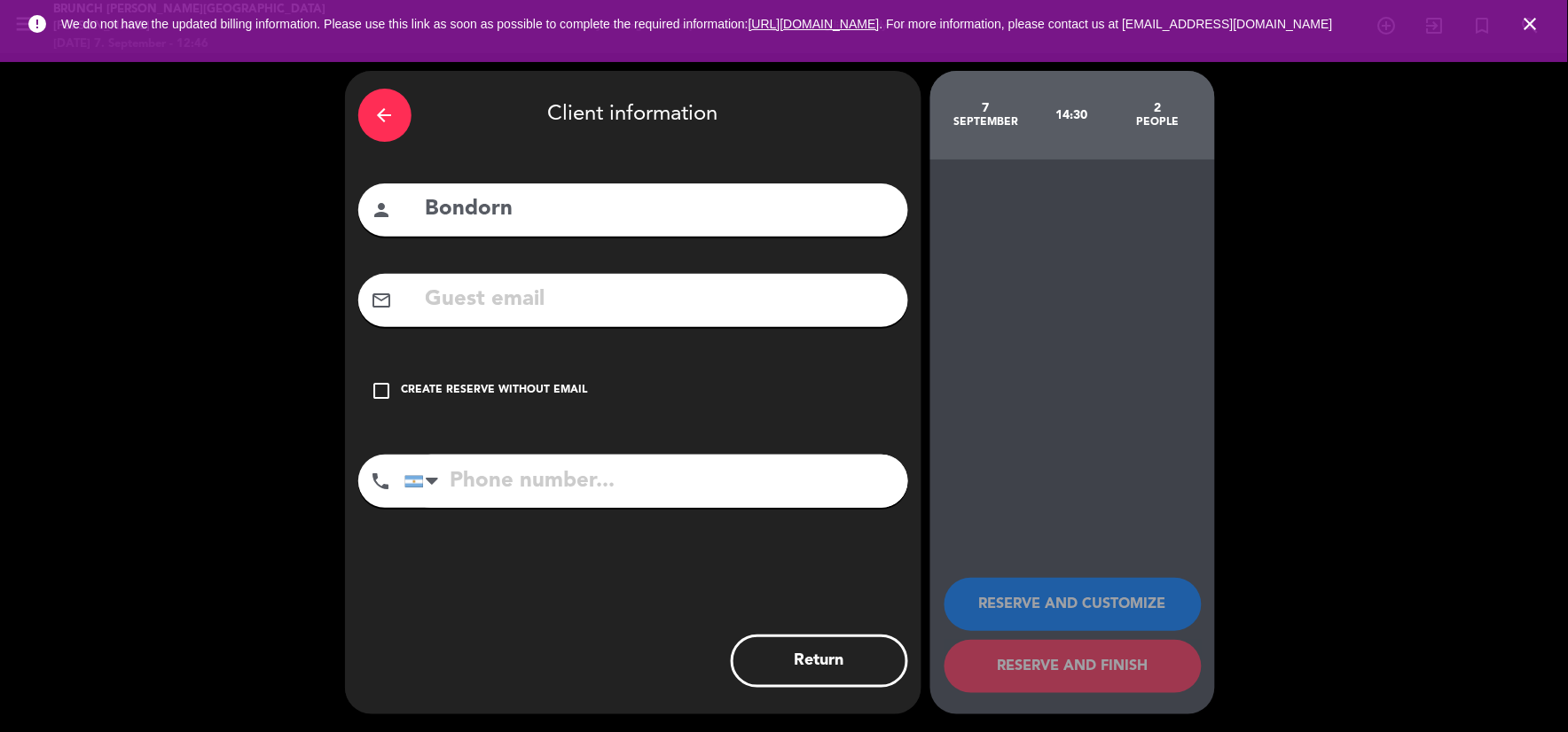
click at [545, 378] on div "check_box_outline_blank Create reserve without email" at bounding box center [633, 391] width 550 height 53
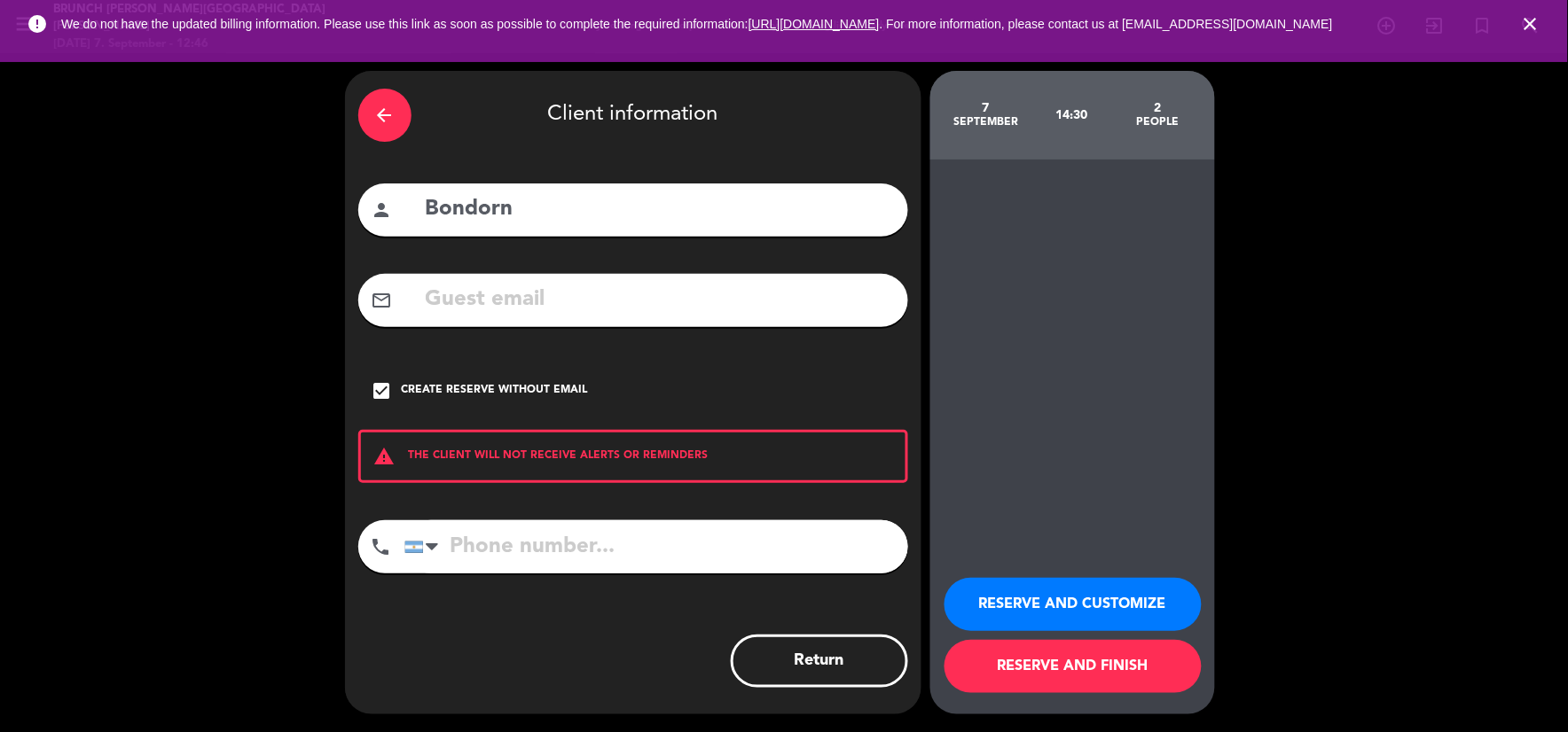
drag, startPoint x: 1123, startPoint y: 616, endPoint x: 1124, endPoint y: 603, distance: 13.0
click at [1122, 615] on button "RESERVE AND CUSTOMIZE" at bounding box center [1073, 604] width 257 height 53
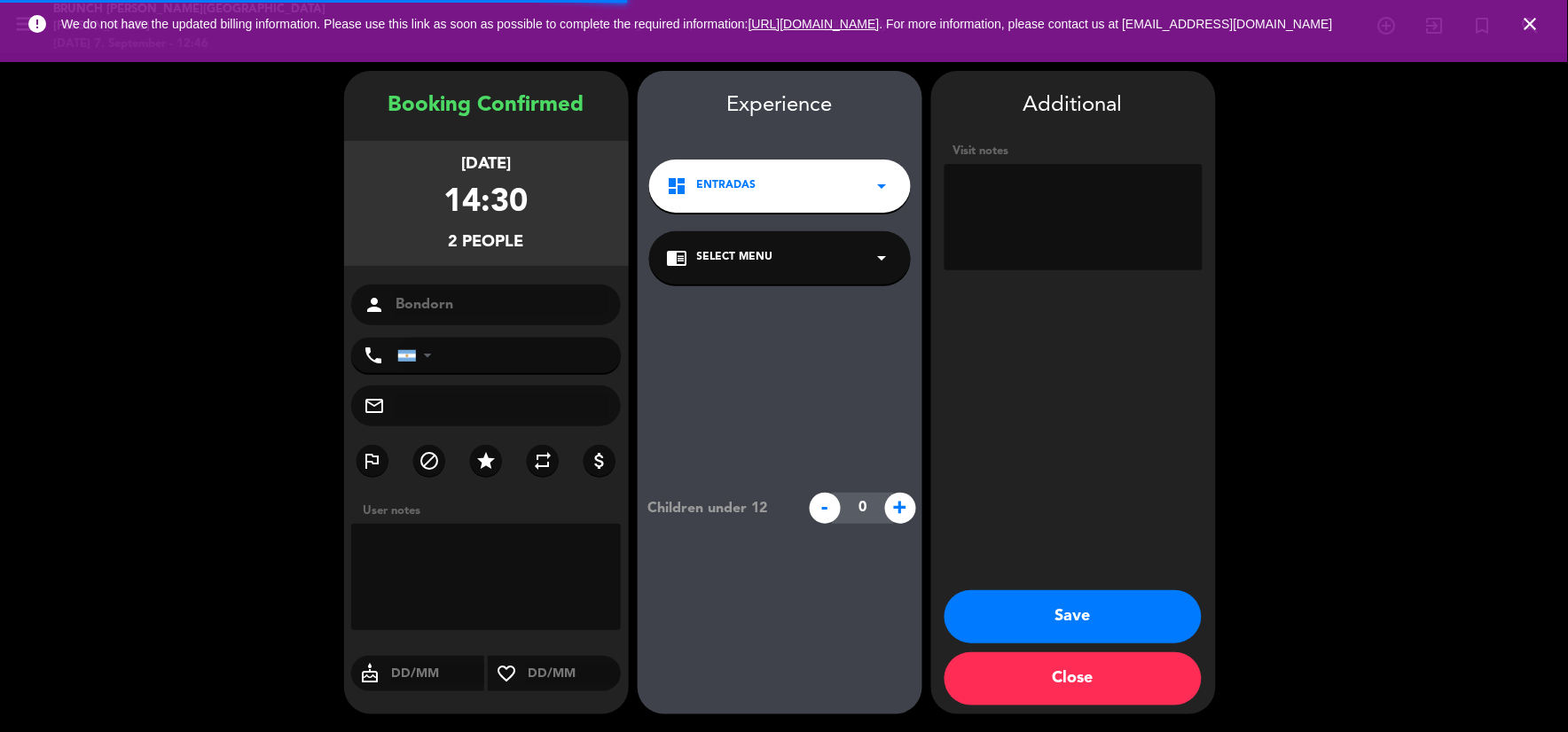
click at [1038, 248] on textarea at bounding box center [1073, 217] width 258 height 106
type textarea "ex gih"
click at [1073, 600] on button "Save" at bounding box center [1073, 616] width 257 height 53
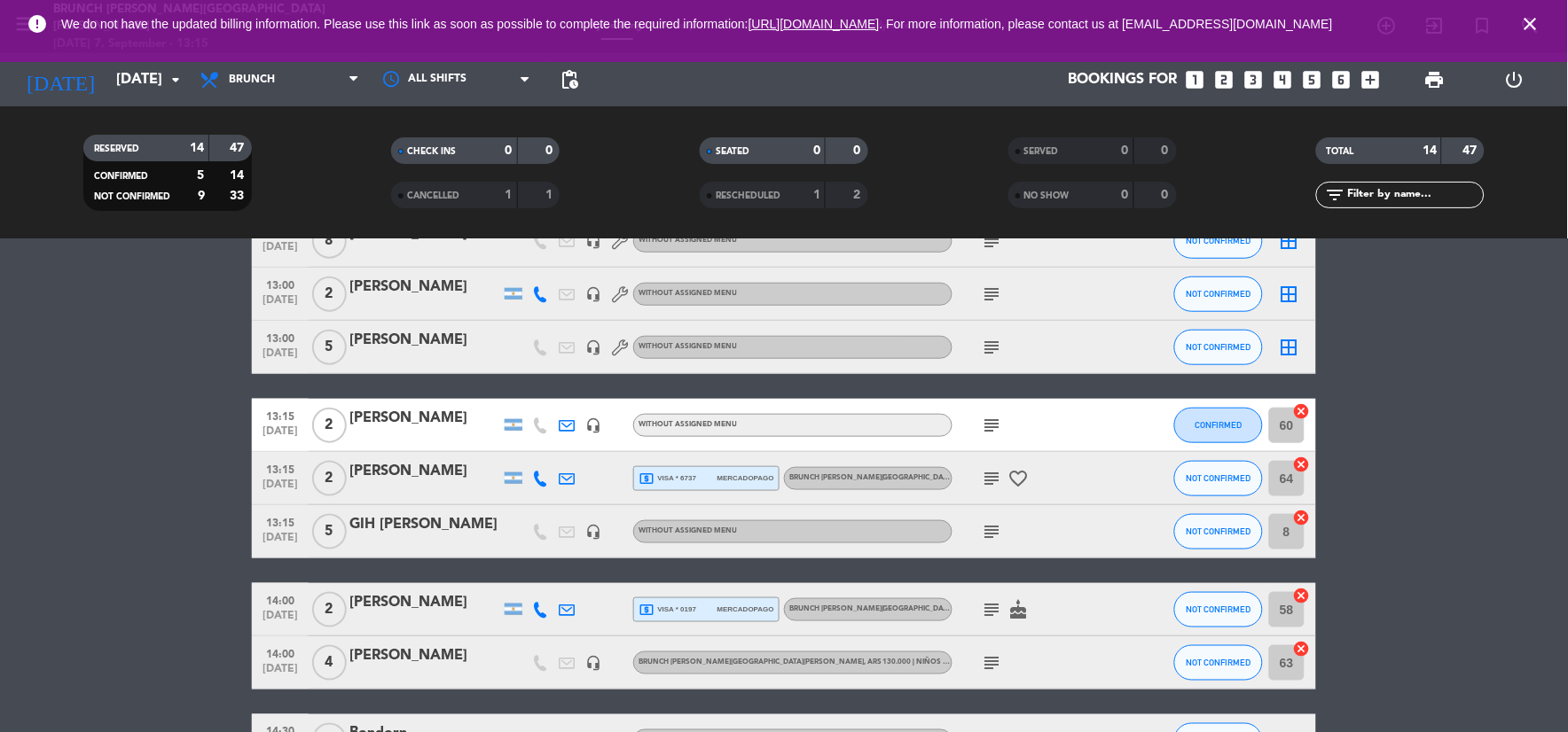
scroll to position [492, 0]
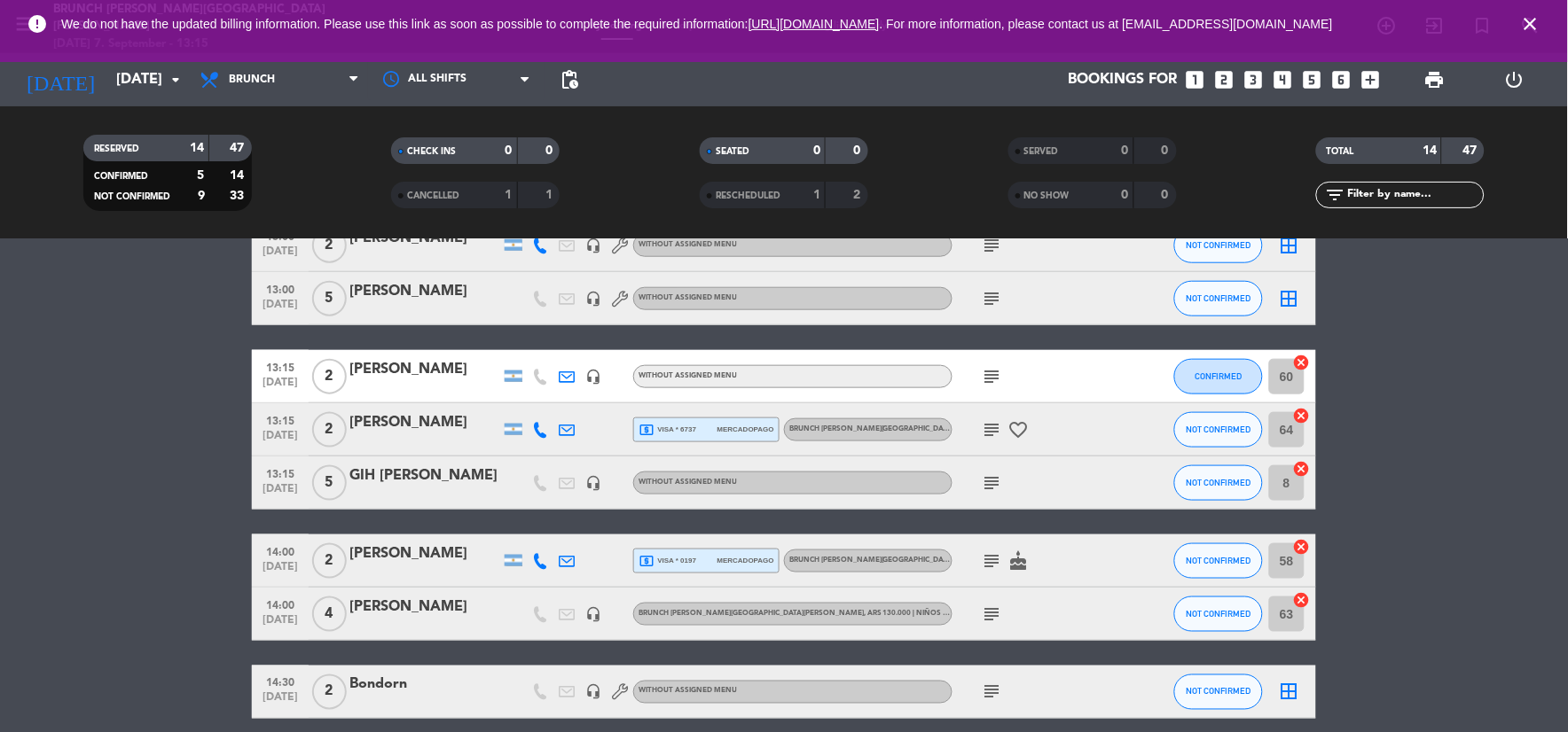
drag, startPoint x: 970, startPoint y: 428, endPoint x: 979, endPoint y: 427, distance: 9.1
click at [973, 427] on div "subject favorite_border" at bounding box center [1032, 429] width 159 height 52
click at [990, 431] on icon "subject" at bounding box center [992, 430] width 21 height 21
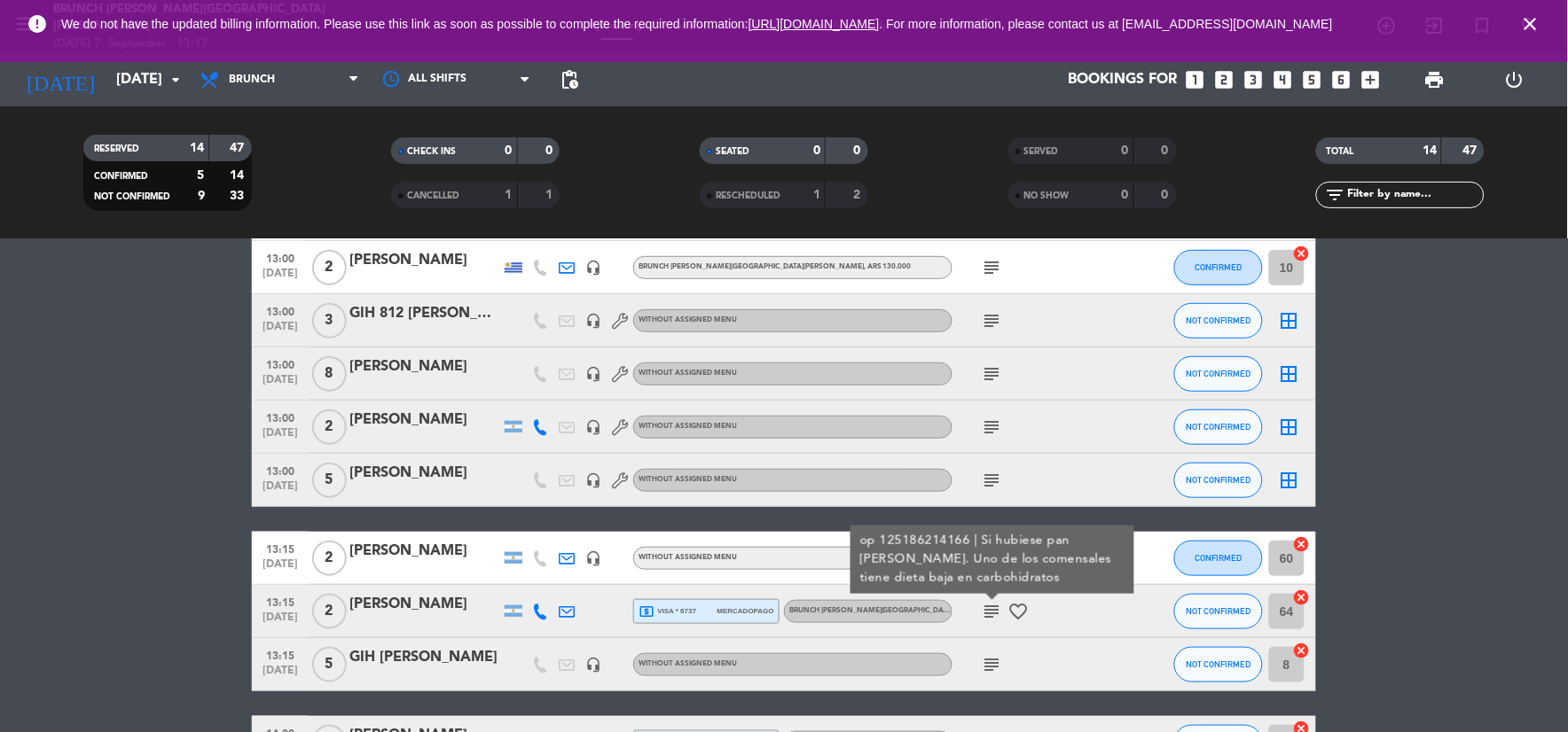
scroll to position [0, 0]
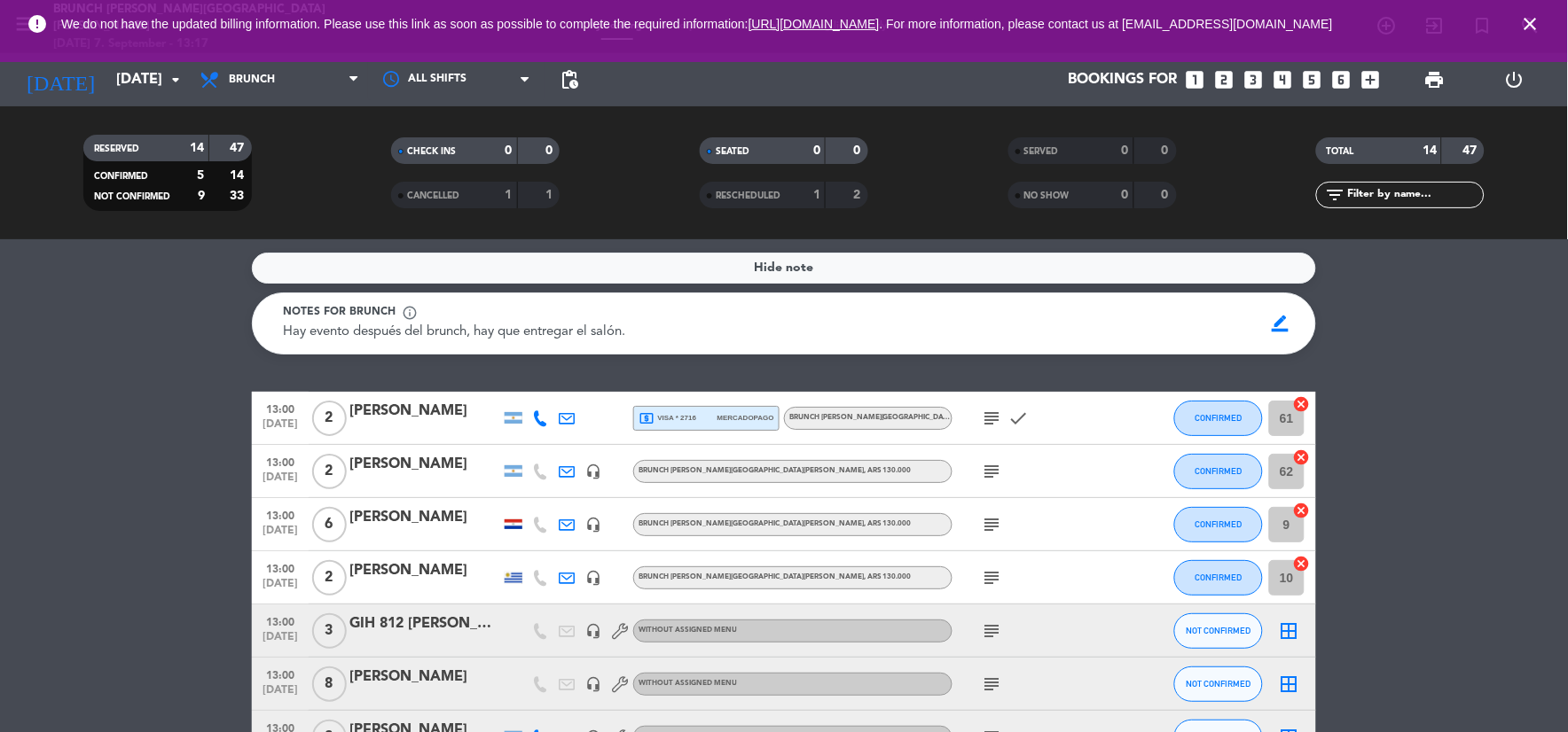
click at [1298, 401] on icon "cancel" at bounding box center [1302, 404] width 17 height 17
click at [1296, 405] on icon "cancel" at bounding box center [1302, 404] width 17 height 17
click at [1307, 404] on icon "cancel" at bounding box center [1302, 404] width 17 height 17
click at [1286, 426] on icon "border_all" at bounding box center [1289, 419] width 21 height 21
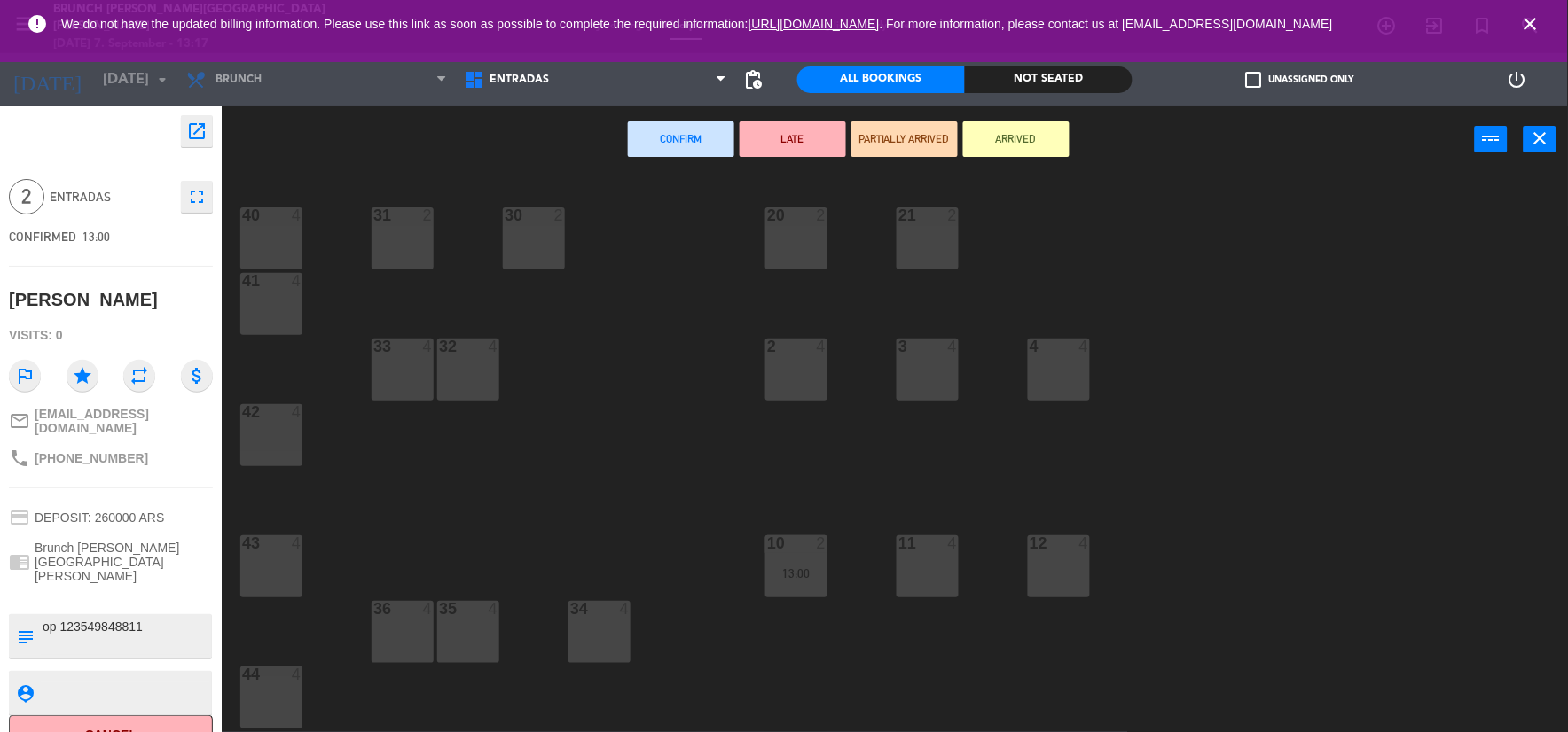
click at [1547, 145] on icon "close" at bounding box center [1540, 138] width 21 height 21
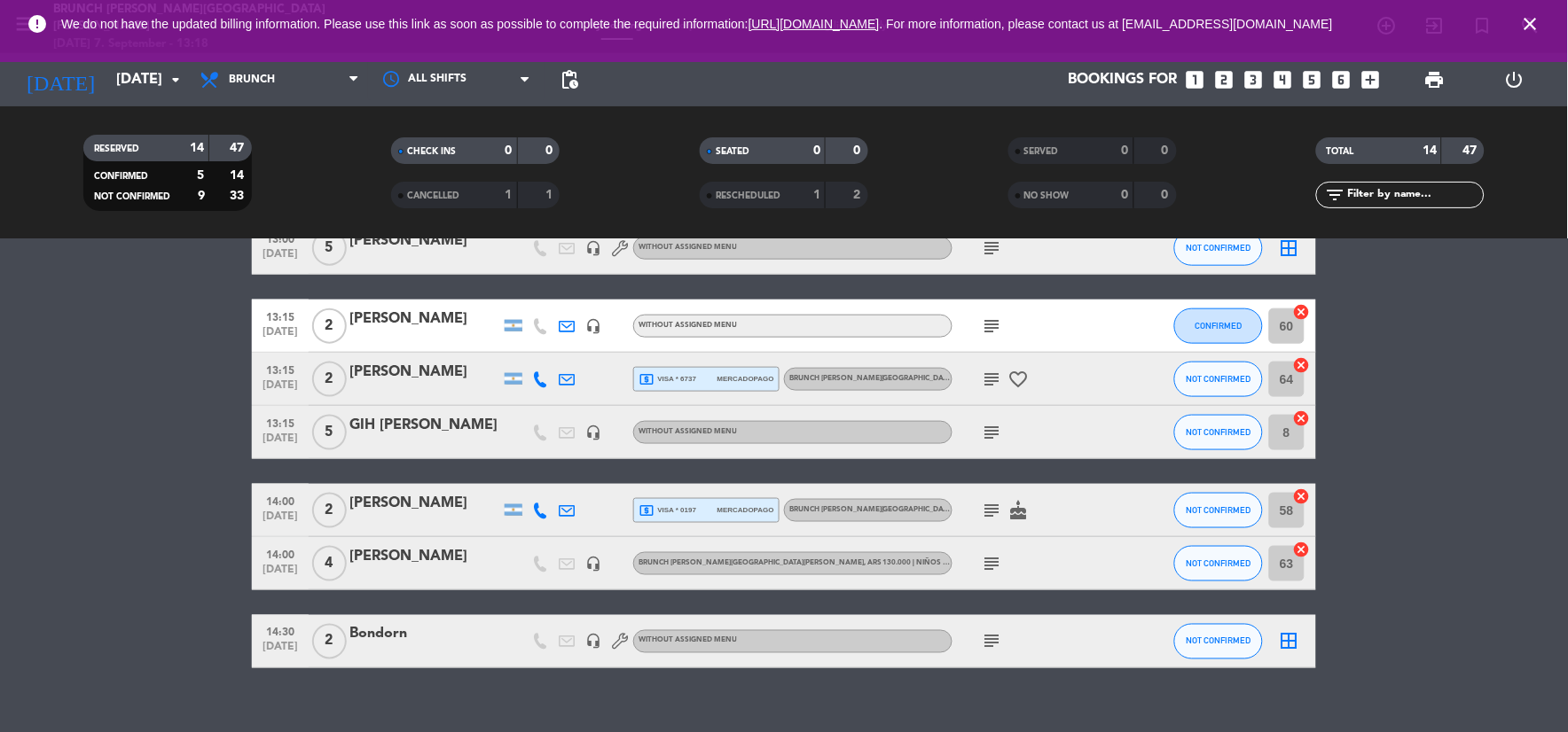
scroll to position [567, 0]
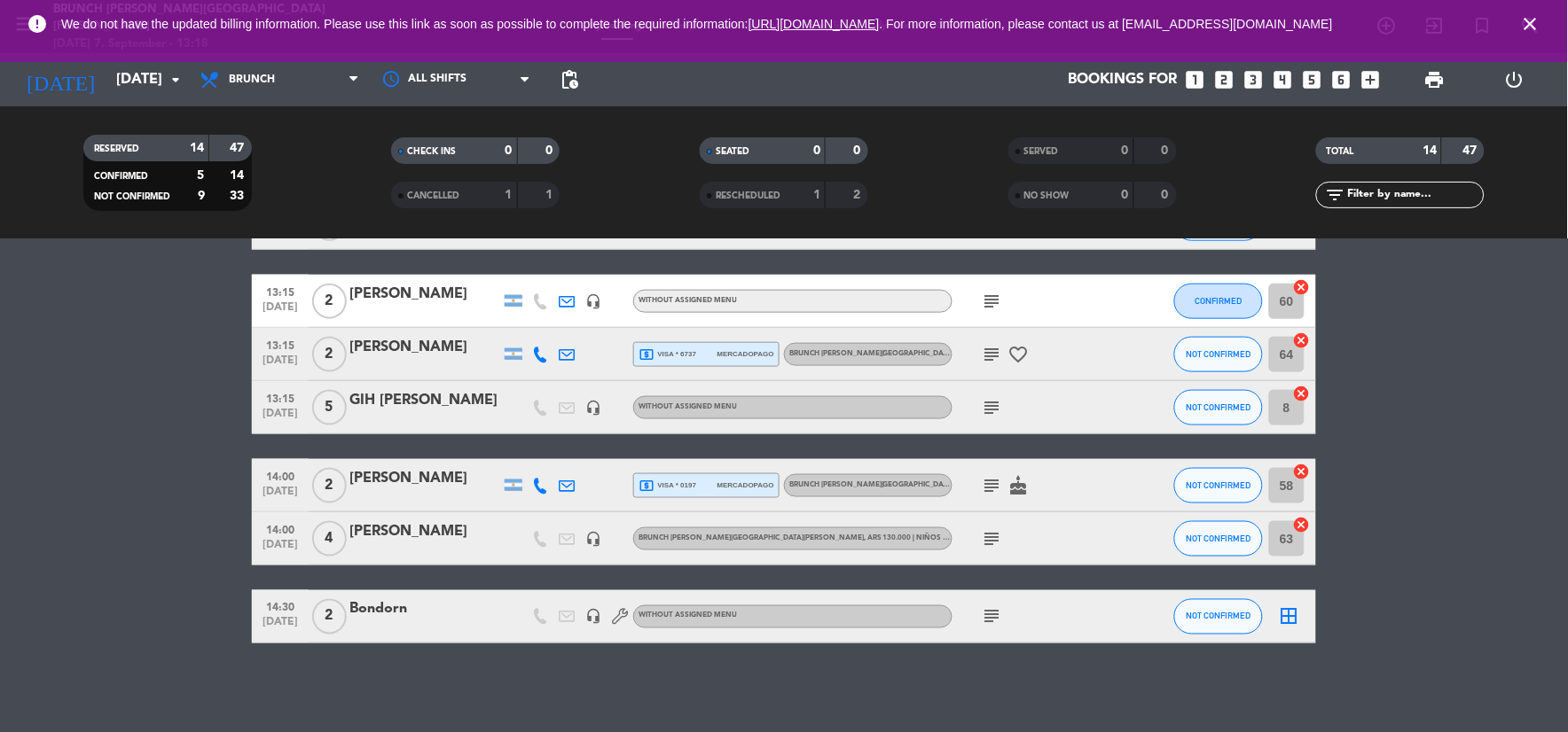
click at [997, 621] on icon "subject" at bounding box center [992, 617] width 21 height 21
click at [398, 636] on div "14:30 [DATE] 2 Bondorn headset_mic Without assigned menu subject ex gih NOT CON…" at bounding box center [784, 616] width 1064 height 53
click at [401, 618] on div "Bondorn" at bounding box center [425, 610] width 151 height 23
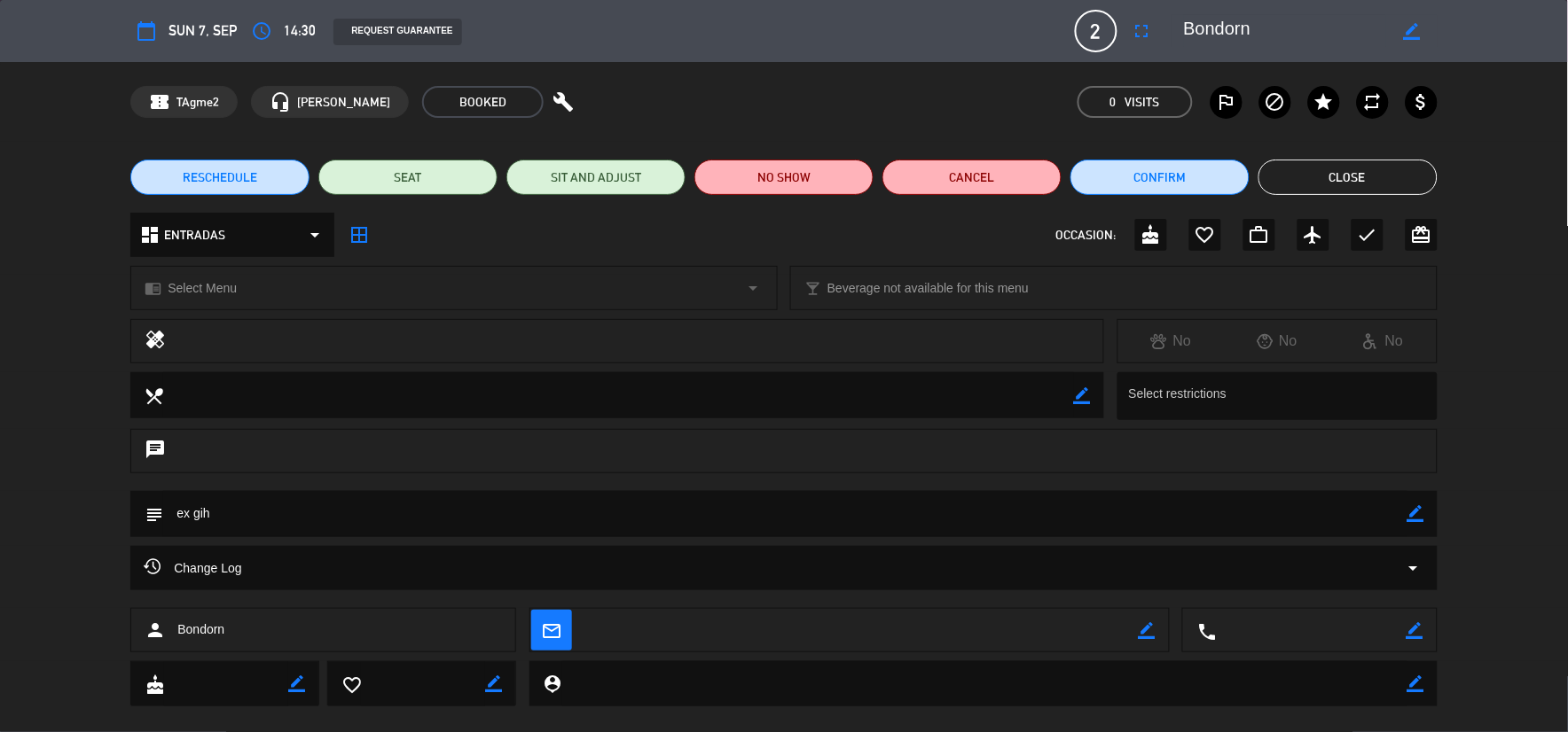
click at [1420, 28] on icon "border_color" at bounding box center [1412, 31] width 16 height 16
drag, startPoint x: 1218, startPoint y: 27, endPoint x: 1074, endPoint y: 51, distance: 146.0
click at [1102, 41] on div "calendar_today Sun 7, Sep access_time 14:30 REQUEST GUARANTEE 2 Bondorn fullscr…" at bounding box center [784, 31] width 1307 height 42
type textarea "GIH 1605 Brandao"
click at [1406, 28] on icon at bounding box center [1412, 31] width 16 height 16
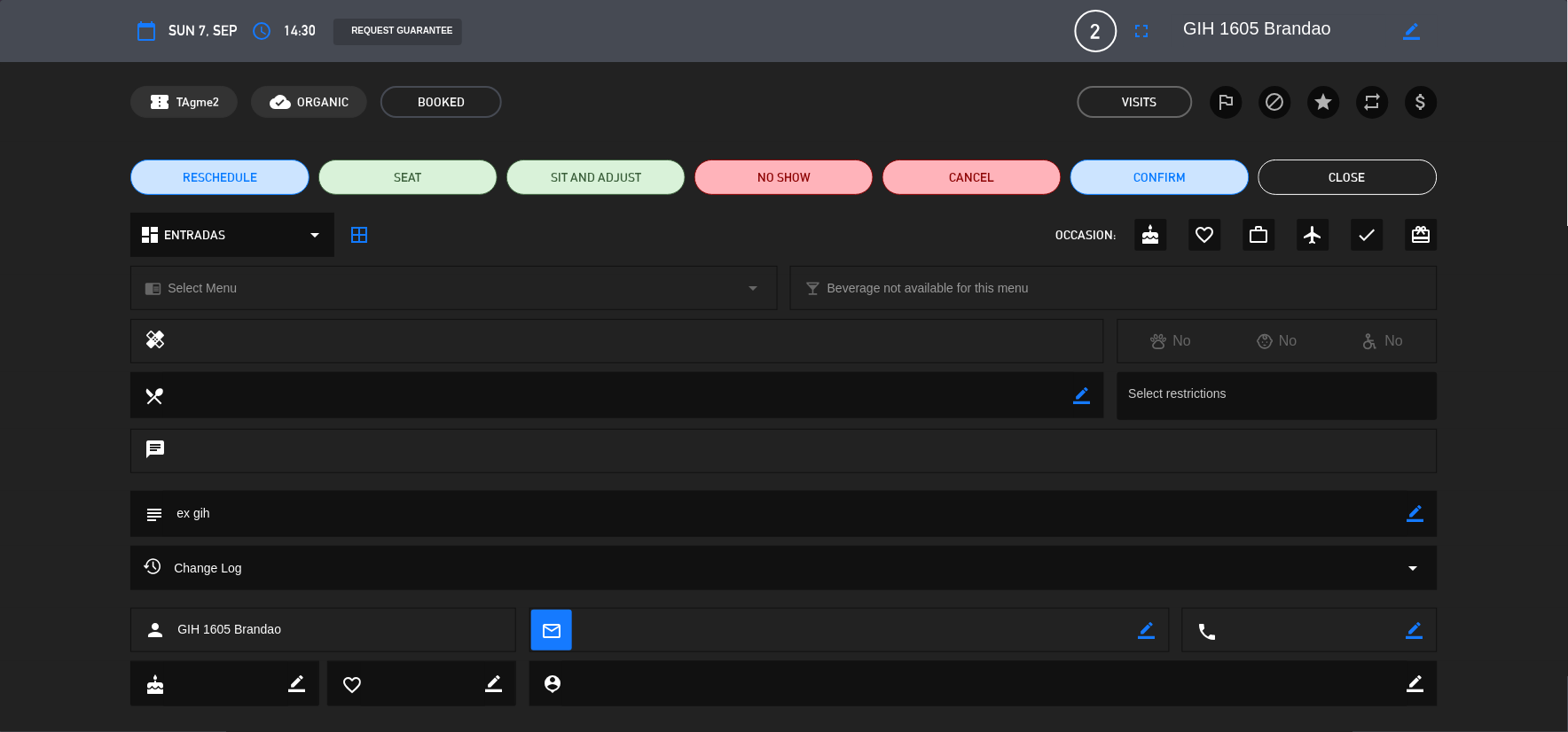
click at [1377, 136] on div "confirmation_number TAgme2 cloud_done ORGANIC BOOKED Visits outlined_flag block…" at bounding box center [784, 101] width 1568 height 80
click at [1388, 160] on button "Close" at bounding box center [1348, 176] width 179 height 36
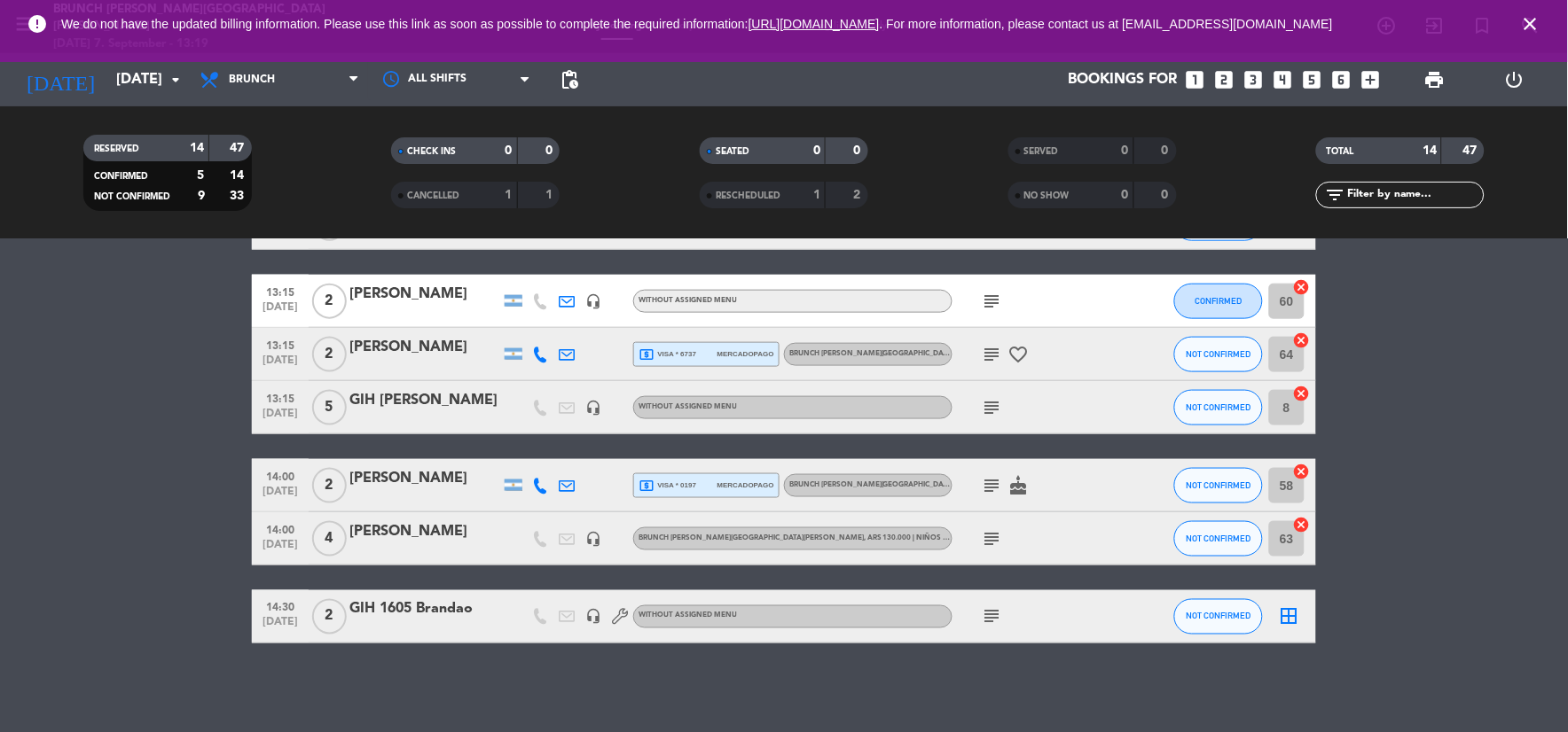
click at [990, 620] on icon "subject" at bounding box center [992, 617] width 21 height 21
click at [355, 616] on div "GIH 1605 Brandao" at bounding box center [425, 610] width 151 height 23
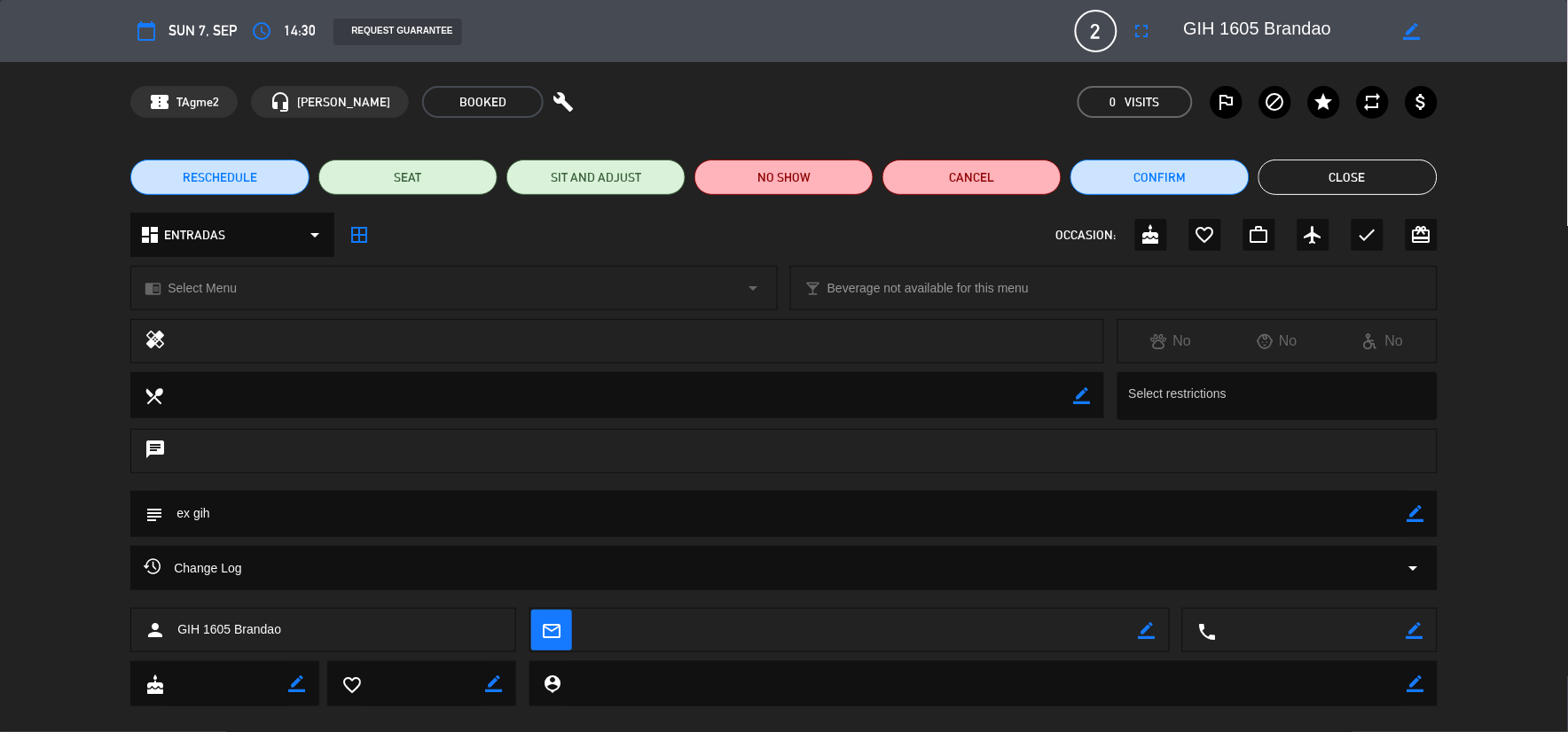
click at [1325, 207] on div "RESCHEDULE SEAT SIT AND ADJUST NO SHOW Cancel Confirm Close" at bounding box center [784, 177] width 1568 height 71
click at [1334, 175] on button "Close" at bounding box center [1348, 176] width 179 height 36
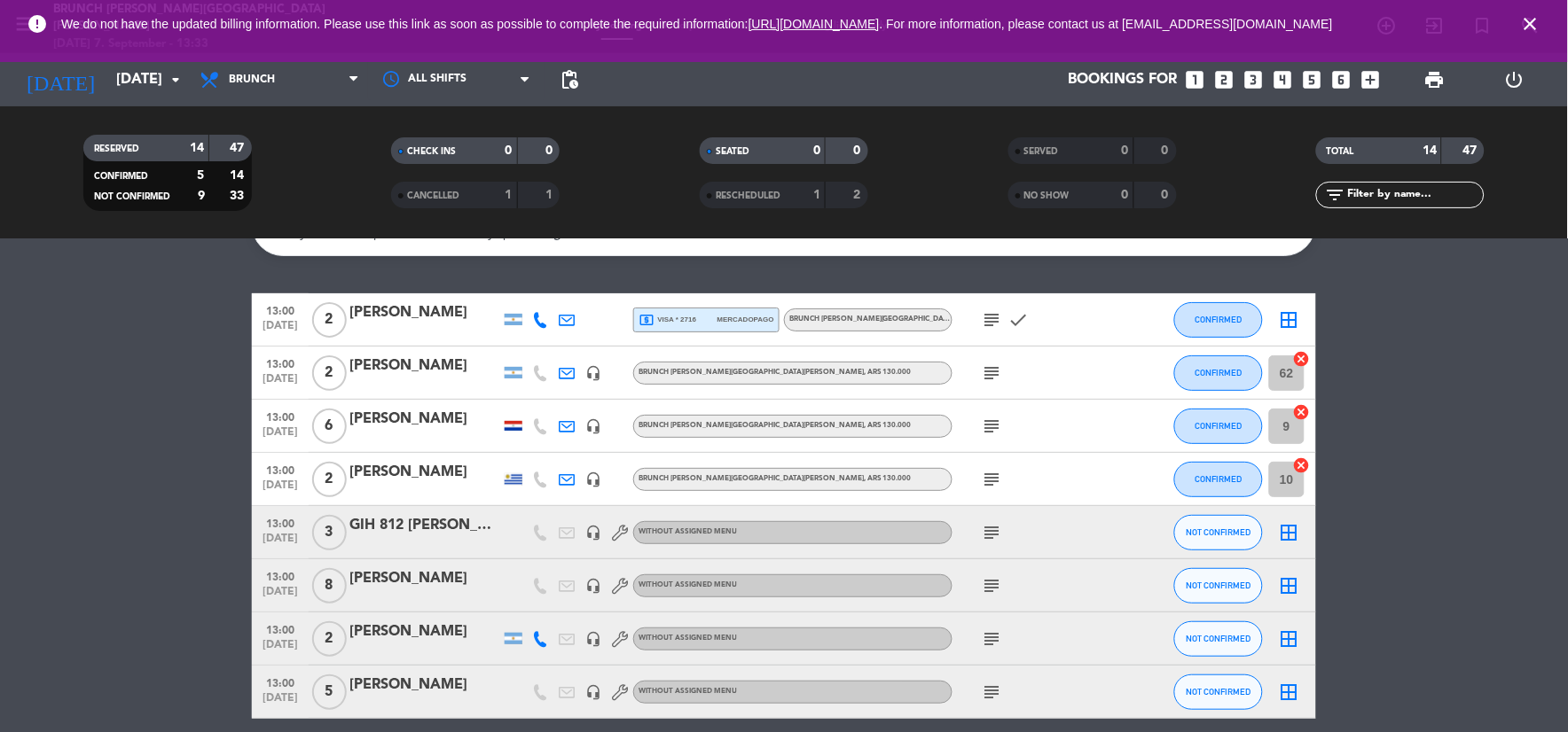
scroll to position [0, 0]
